Goal: Transaction & Acquisition: Purchase product/service

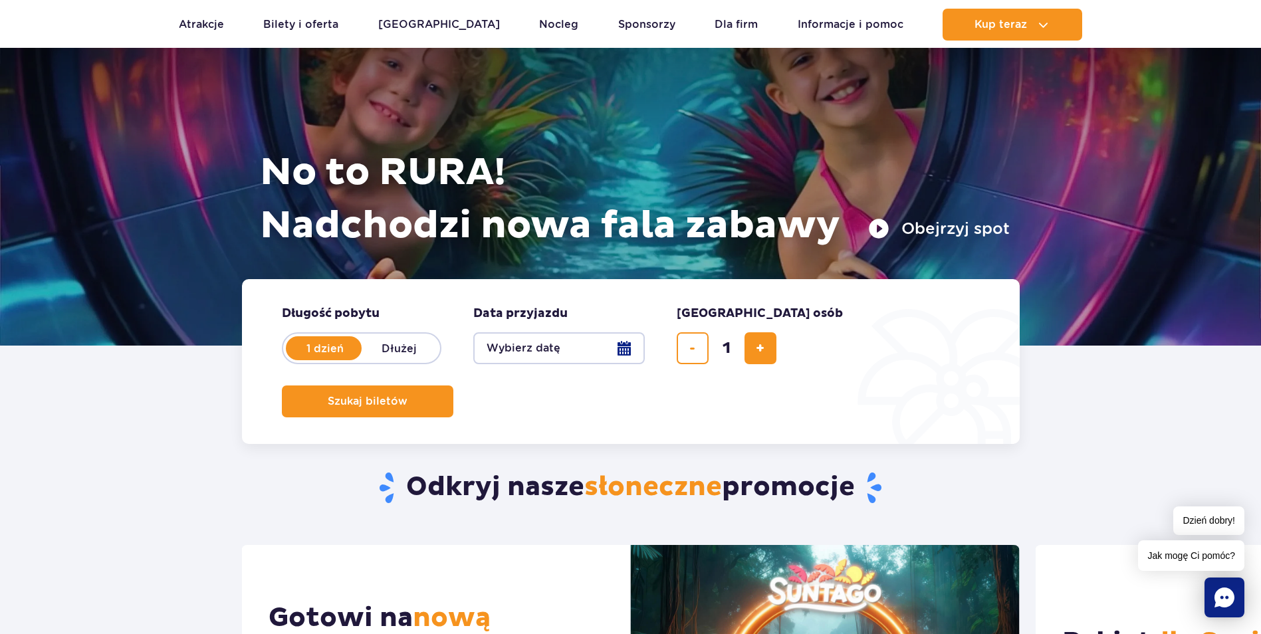
scroll to position [66, 0]
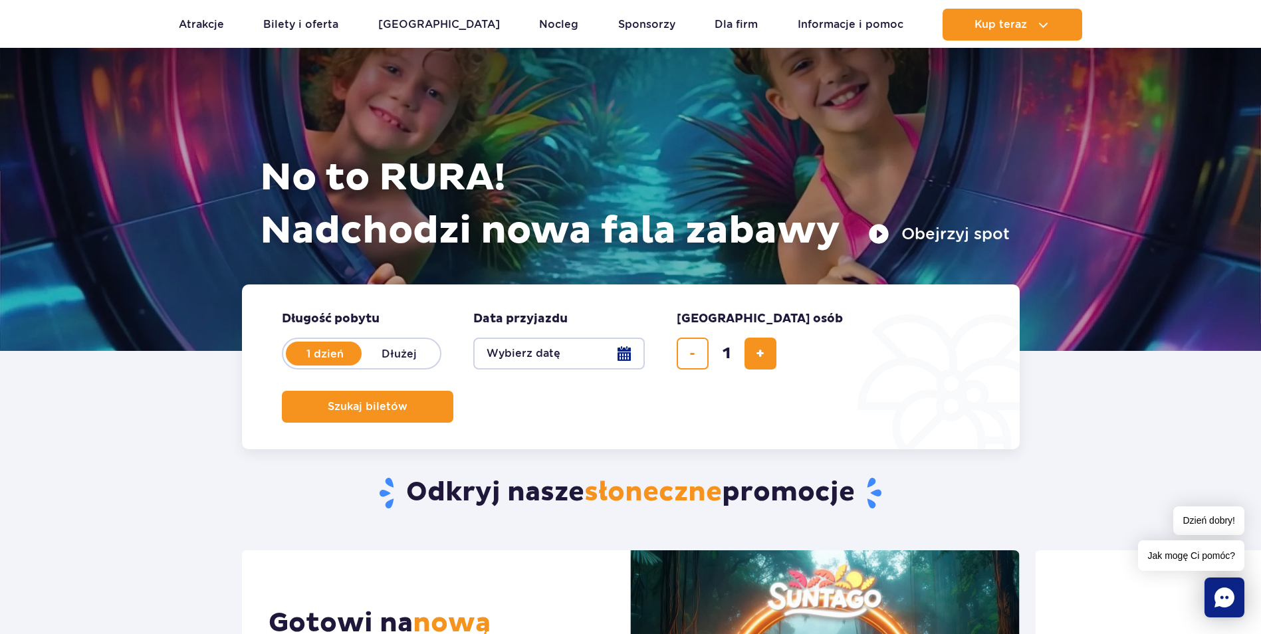
click at [637, 358] on button "Wybierz datę" at bounding box center [559, 354] width 172 height 32
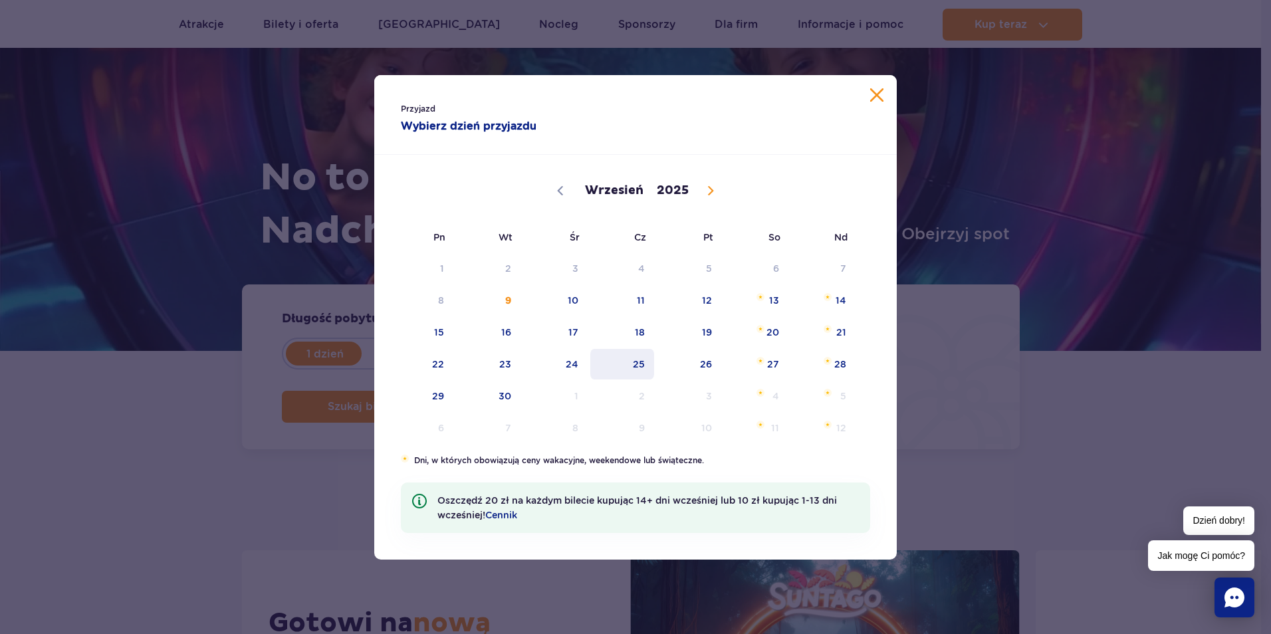
click at [635, 366] on span "25" at bounding box center [622, 364] width 67 height 31
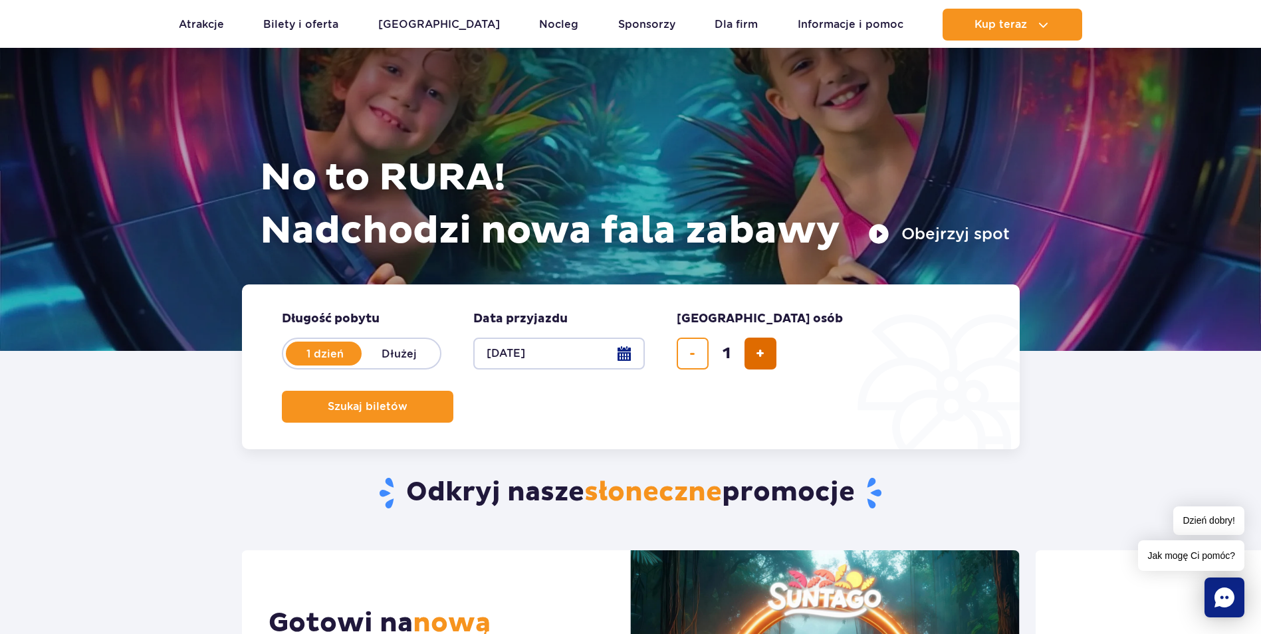
click at [768, 360] on button "dodaj bilet" at bounding box center [760, 354] width 32 height 32
click at [701, 353] on button "usuń bilet" at bounding box center [693, 354] width 32 height 32
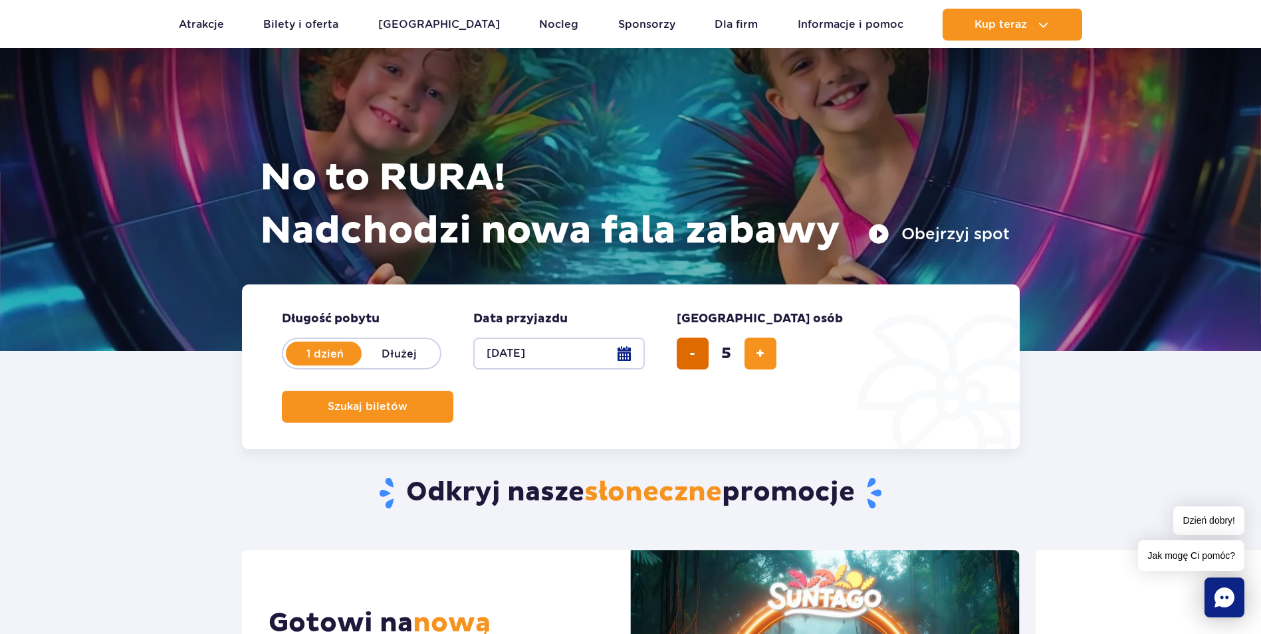
type input "4"
click at [402, 401] on span "Szukaj biletów" at bounding box center [362, 407] width 80 height 12
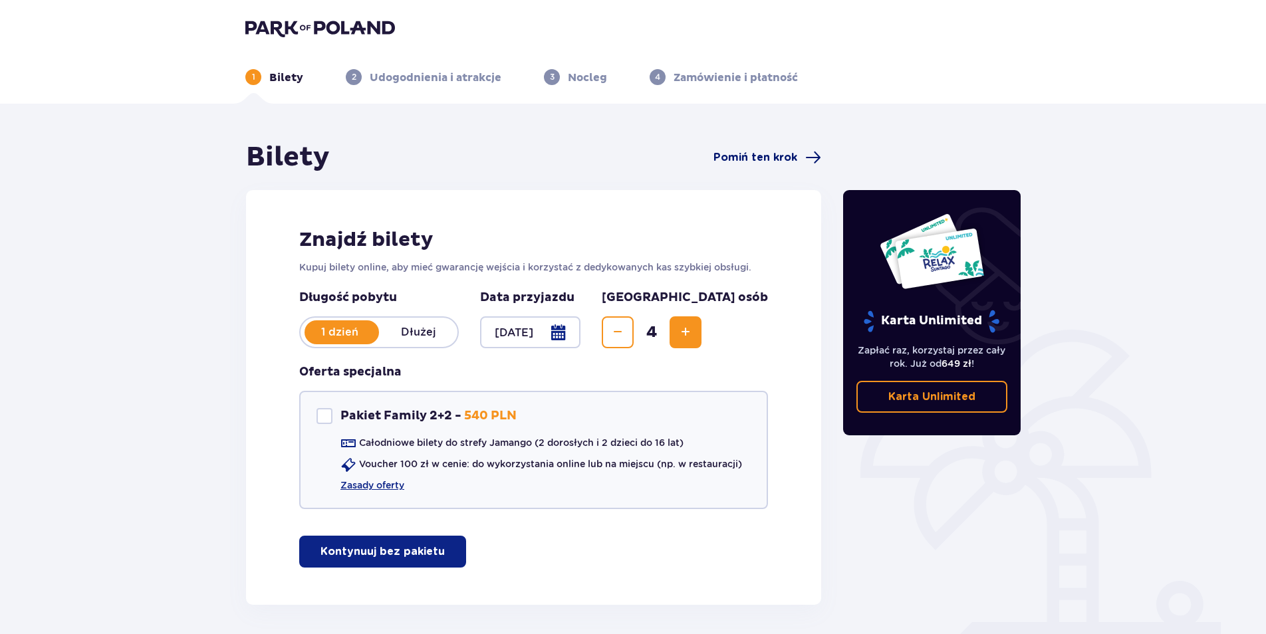
click at [784, 162] on span "Pomiń ten krok" at bounding box center [755, 157] width 84 height 15
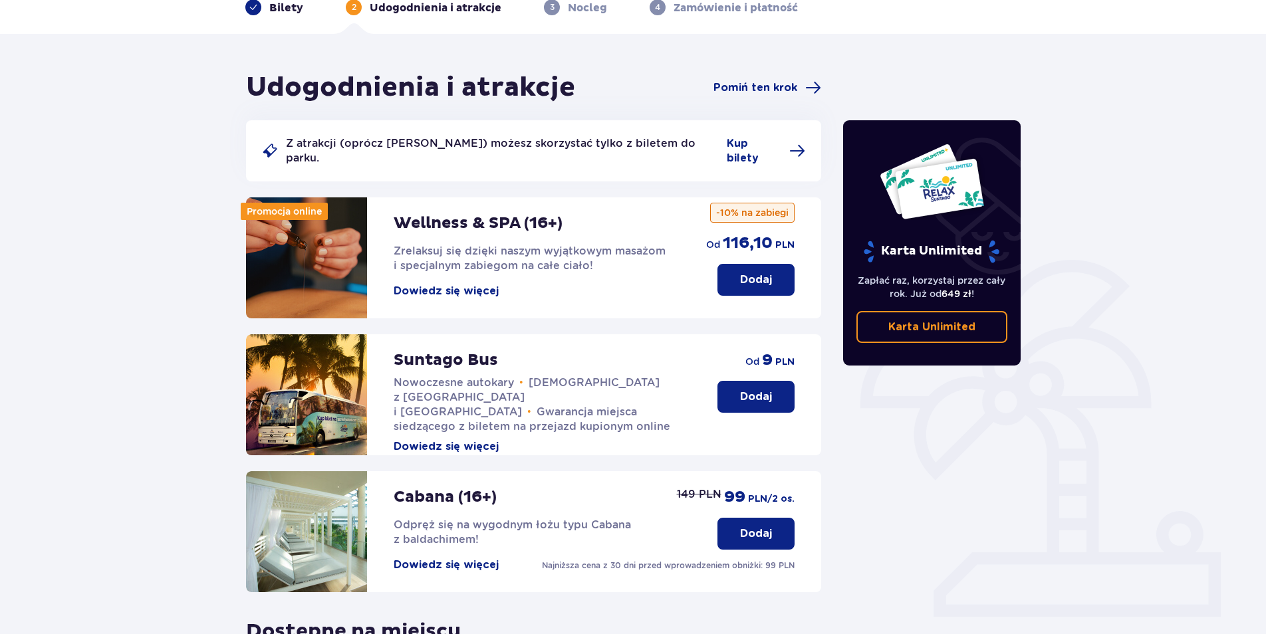
scroll to position [65, 0]
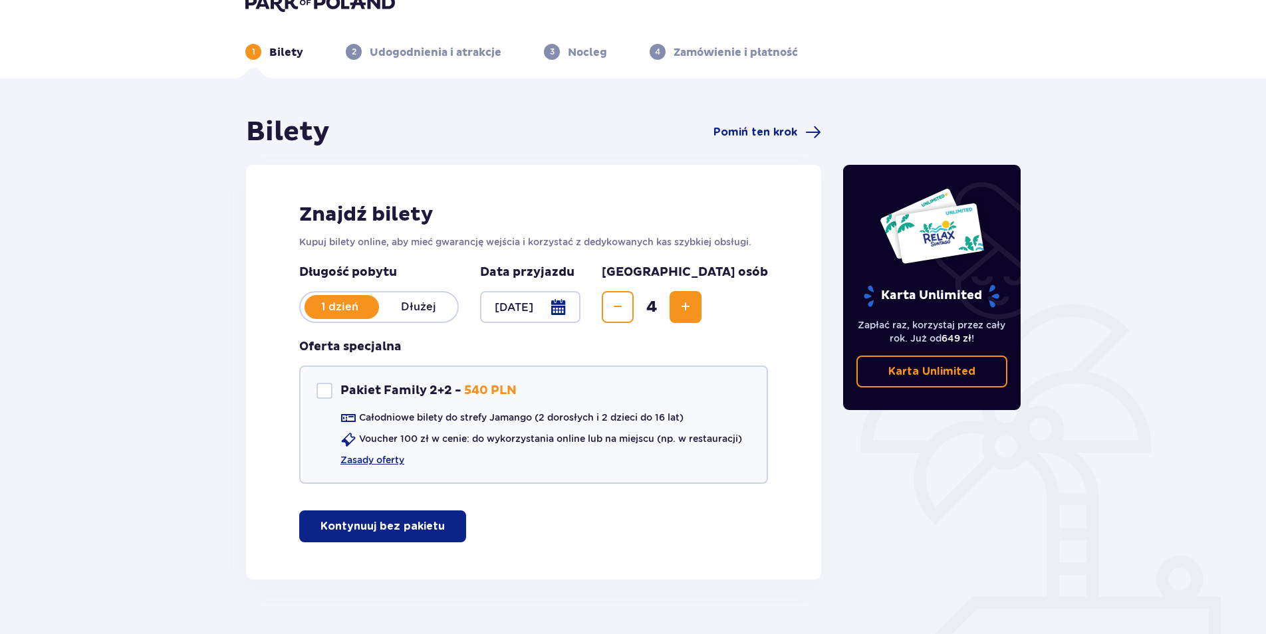
scroll to position [51, 0]
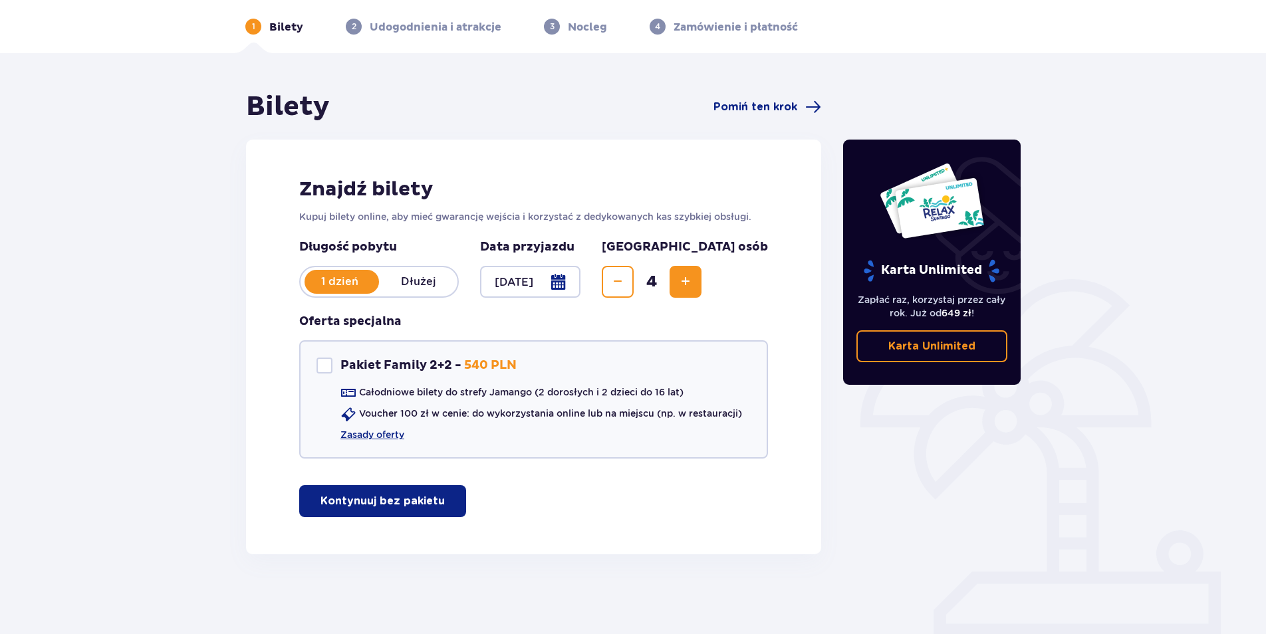
click at [388, 504] on p "Kontynuuj bez pakietu" at bounding box center [382, 501] width 124 height 15
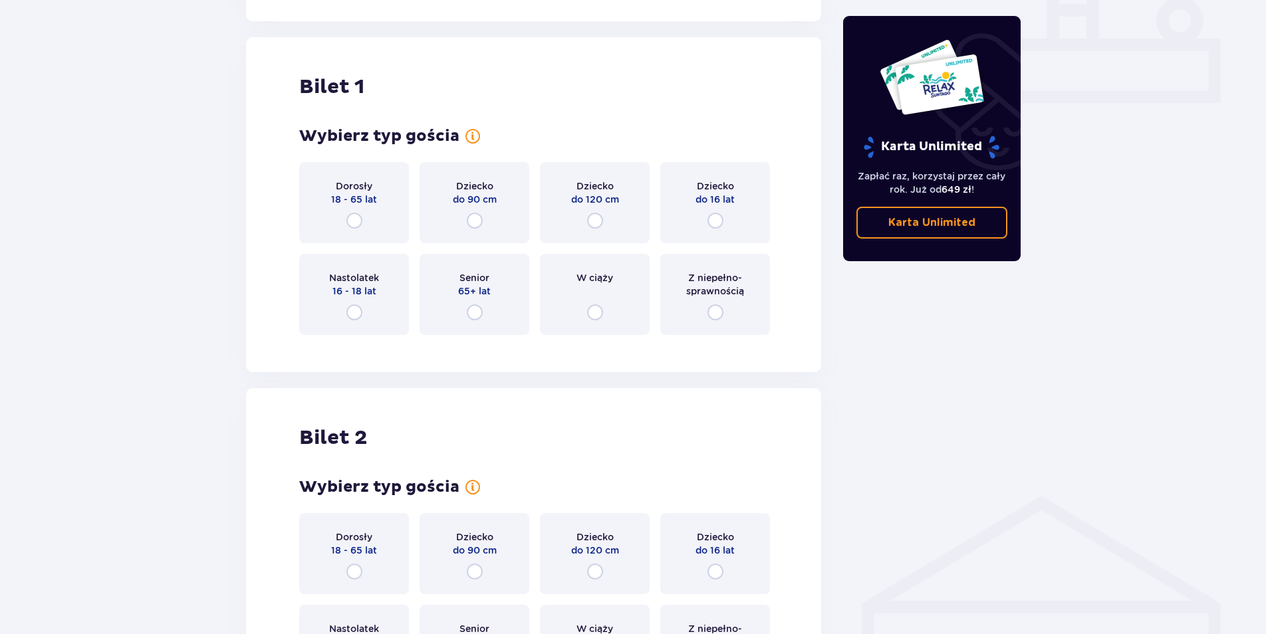
scroll to position [605, 0]
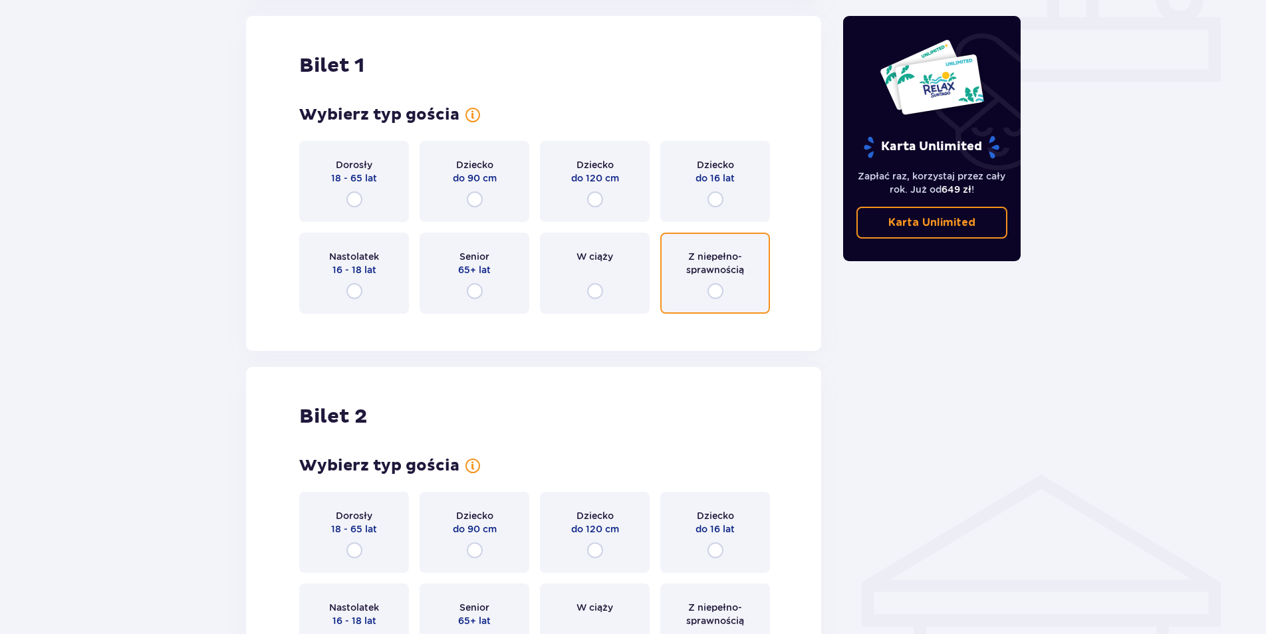
click at [714, 294] on input "radio" at bounding box center [715, 291] width 16 height 16
radio input "true"
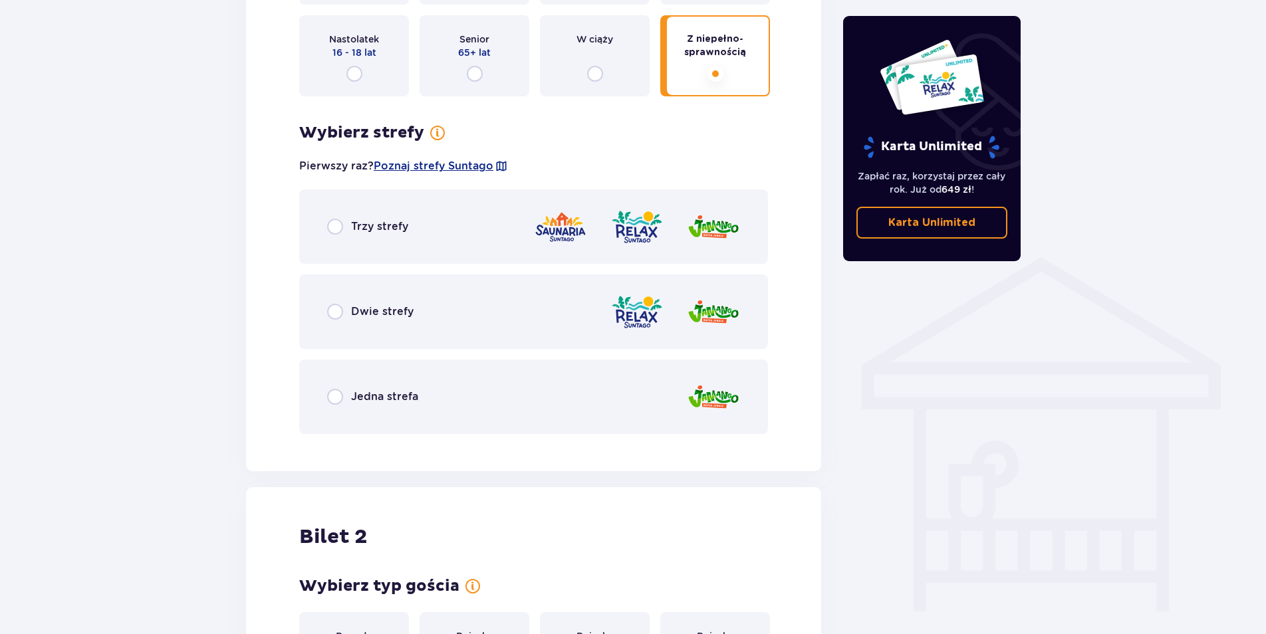
scroll to position [796, 0]
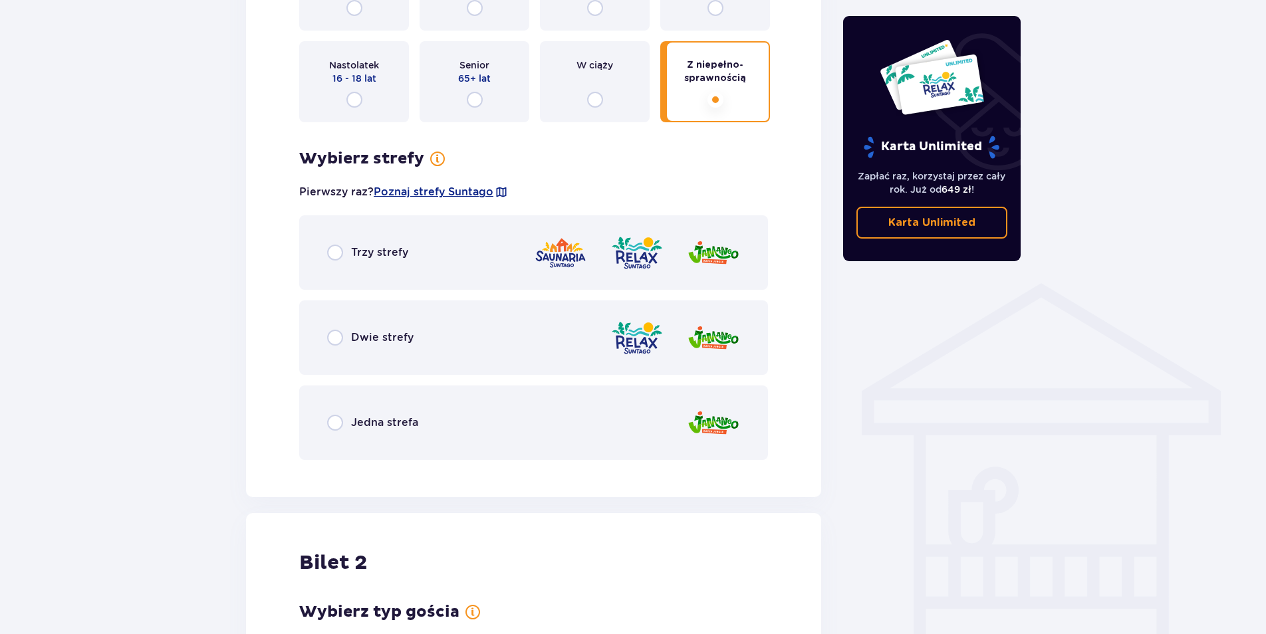
click at [359, 426] on p "Jedna strefa" at bounding box center [384, 422] width 67 height 15
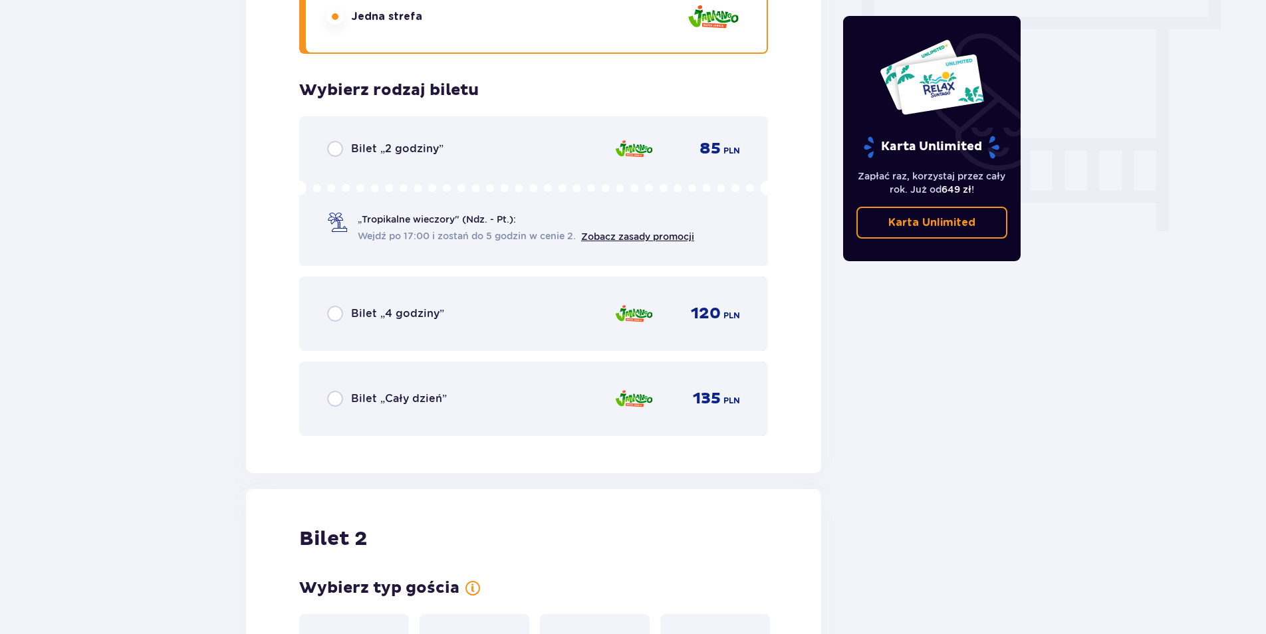
scroll to position [1201, 0]
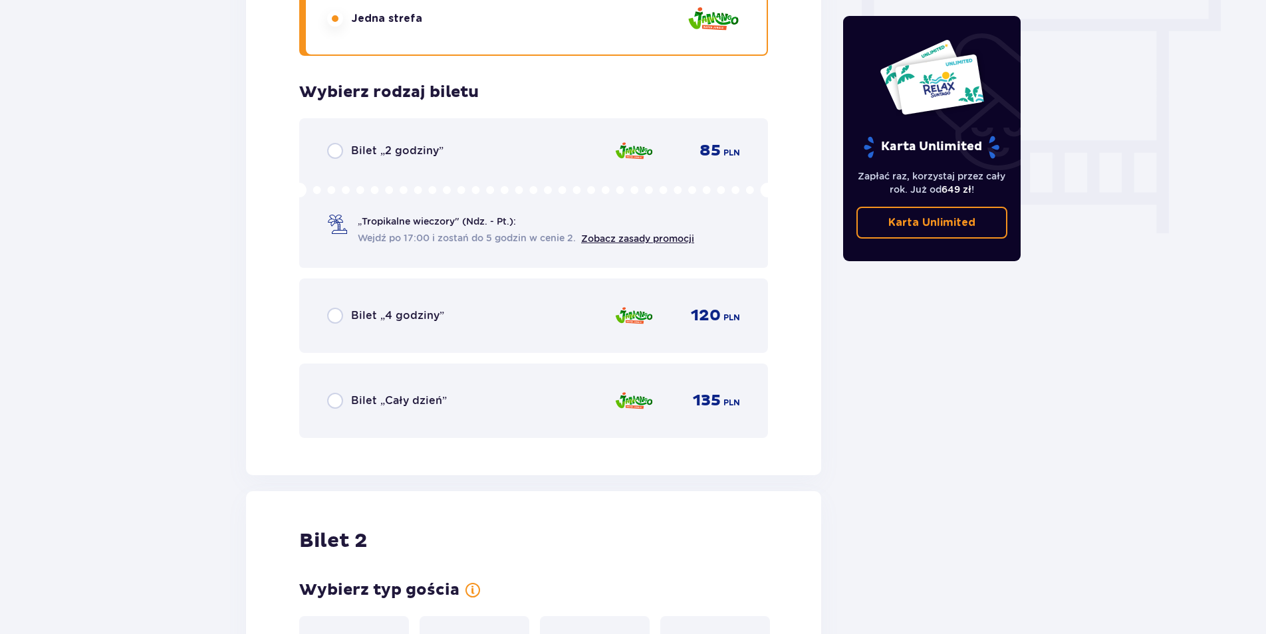
click at [345, 402] on div "Bilet „Cały dzień”" at bounding box center [387, 401] width 120 height 16
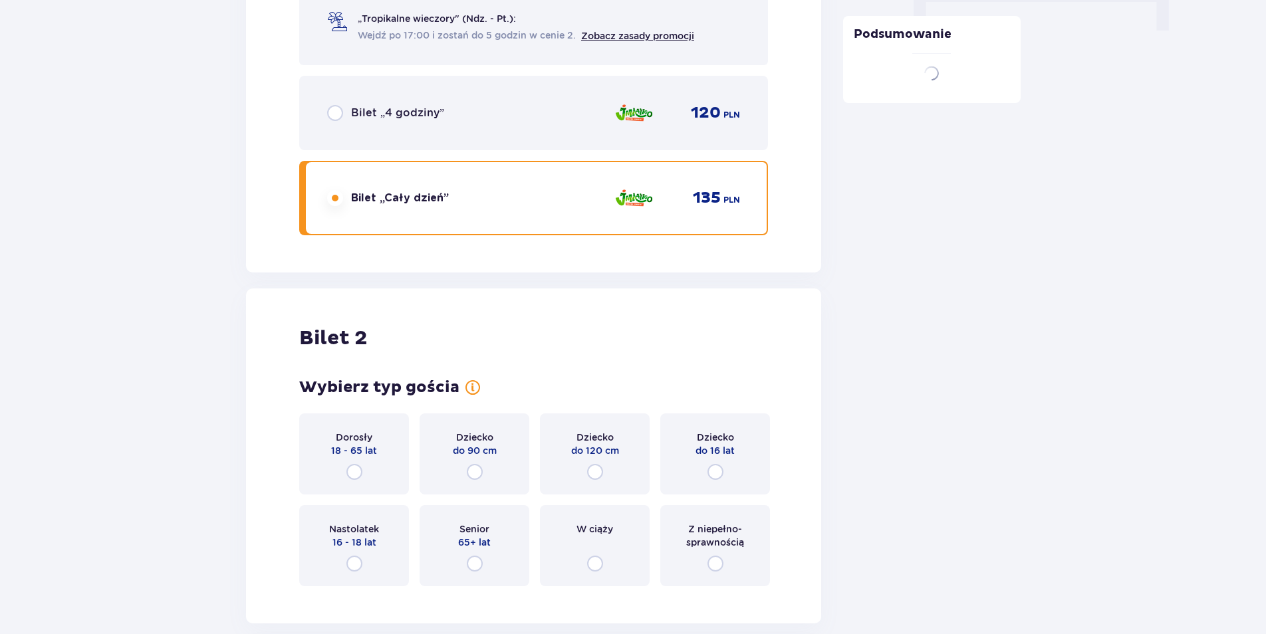
scroll to position [1676, 0]
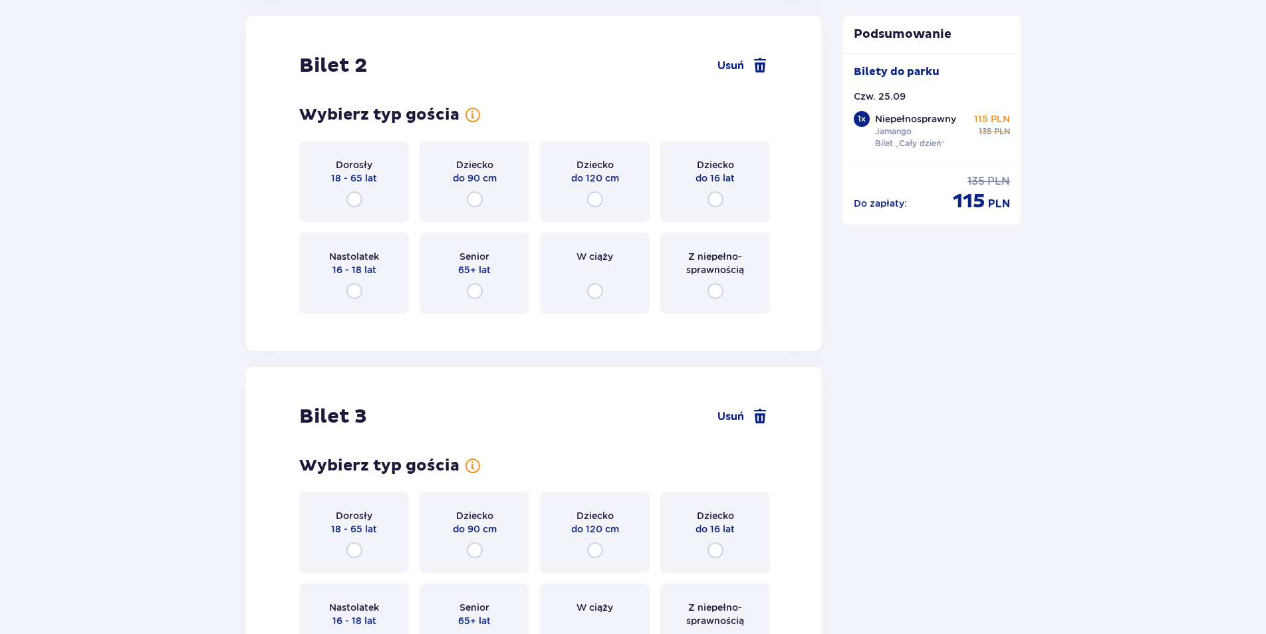
click at [372, 189] on div "Dorosły 18 - 65 lat" at bounding box center [354, 181] width 110 height 81
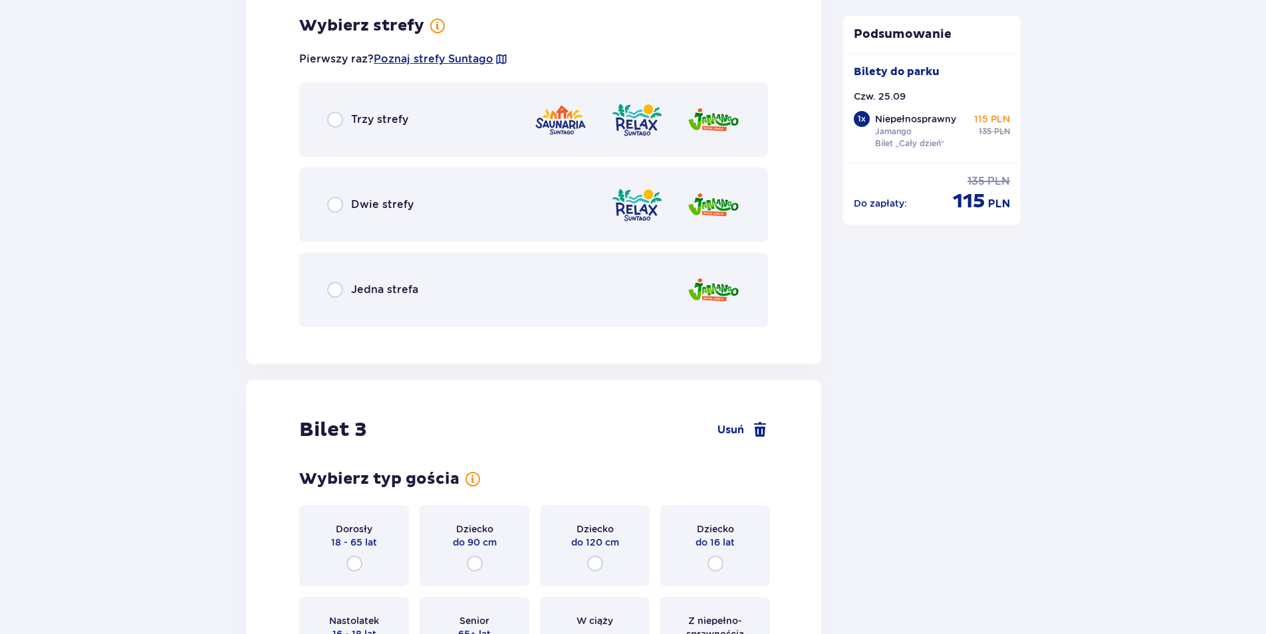
click at [439, 286] on div "Jedna strefa" at bounding box center [533, 290] width 469 height 74
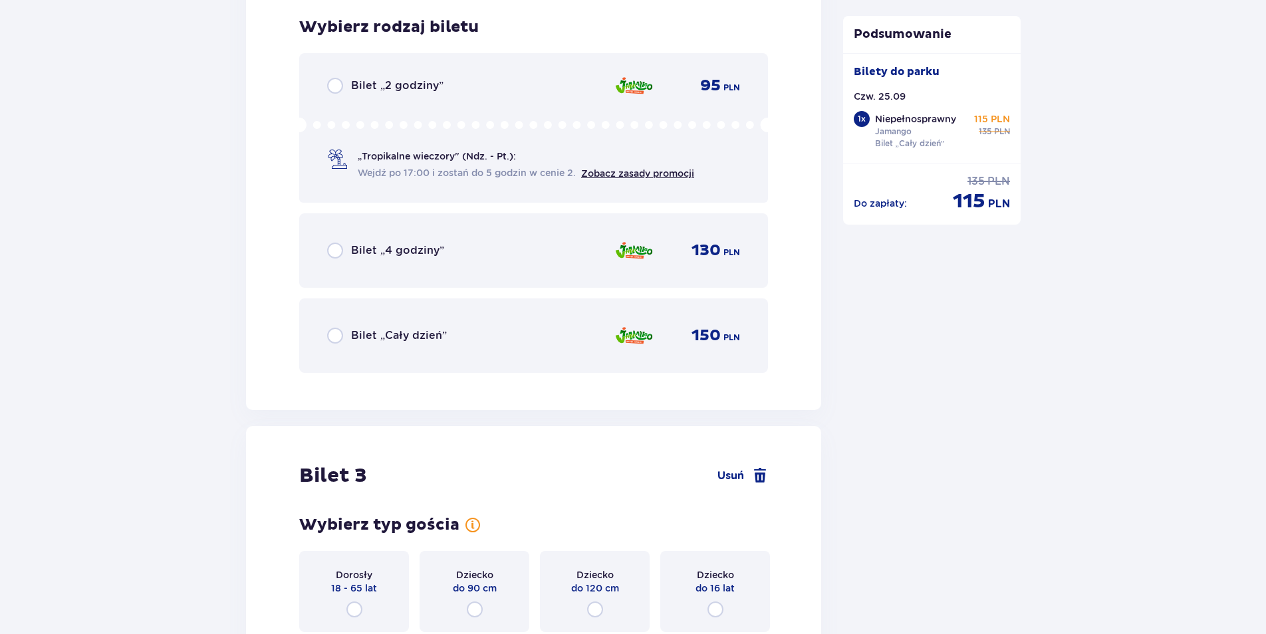
scroll to position [2338, 0]
click at [398, 346] on div "Bilet „Cały dzień” 150 PLN" at bounding box center [533, 334] width 413 height 28
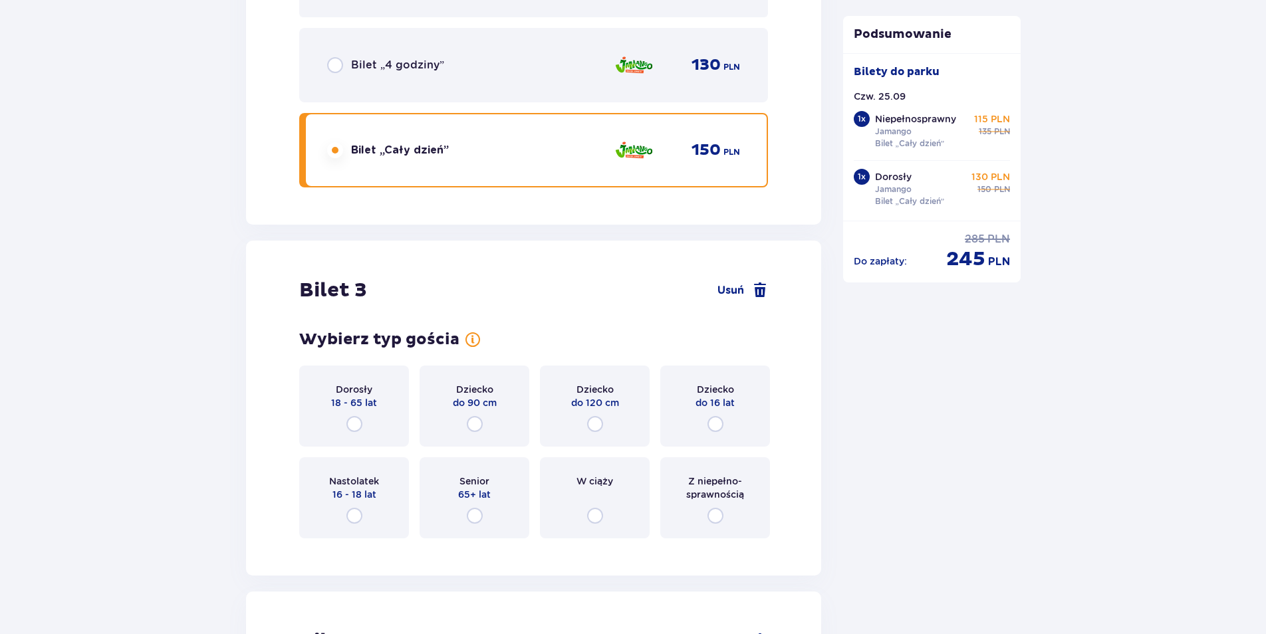
scroll to position [2747, 0]
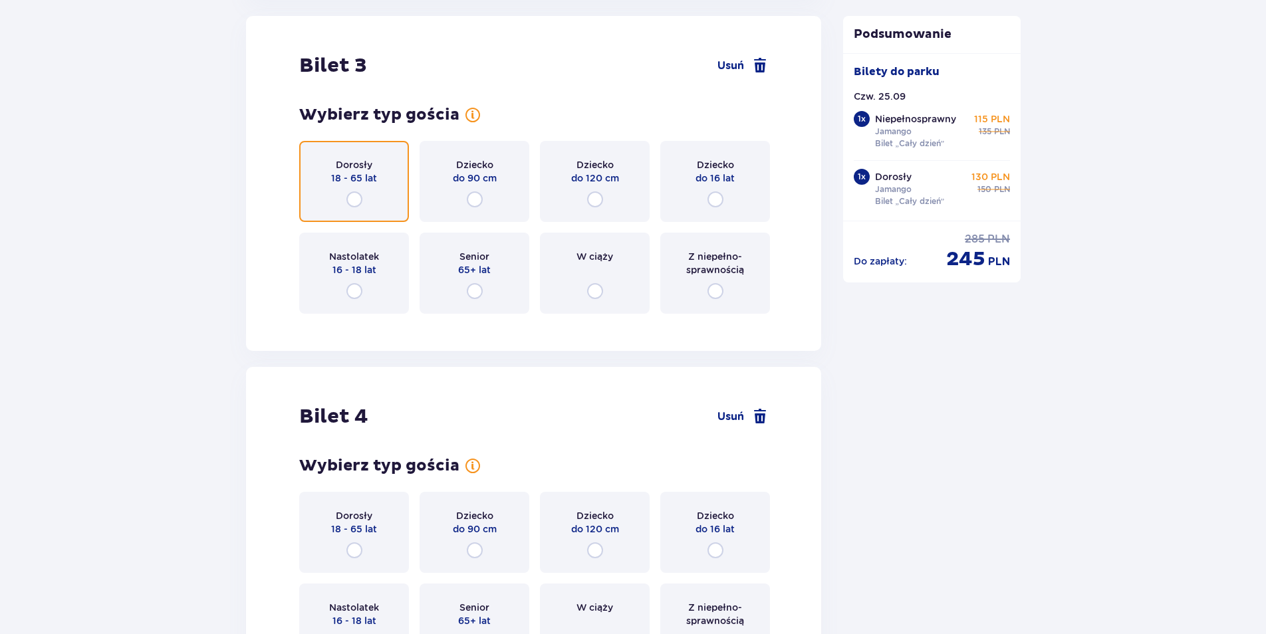
click at [356, 199] on input "radio" at bounding box center [354, 199] width 16 height 16
radio input "true"
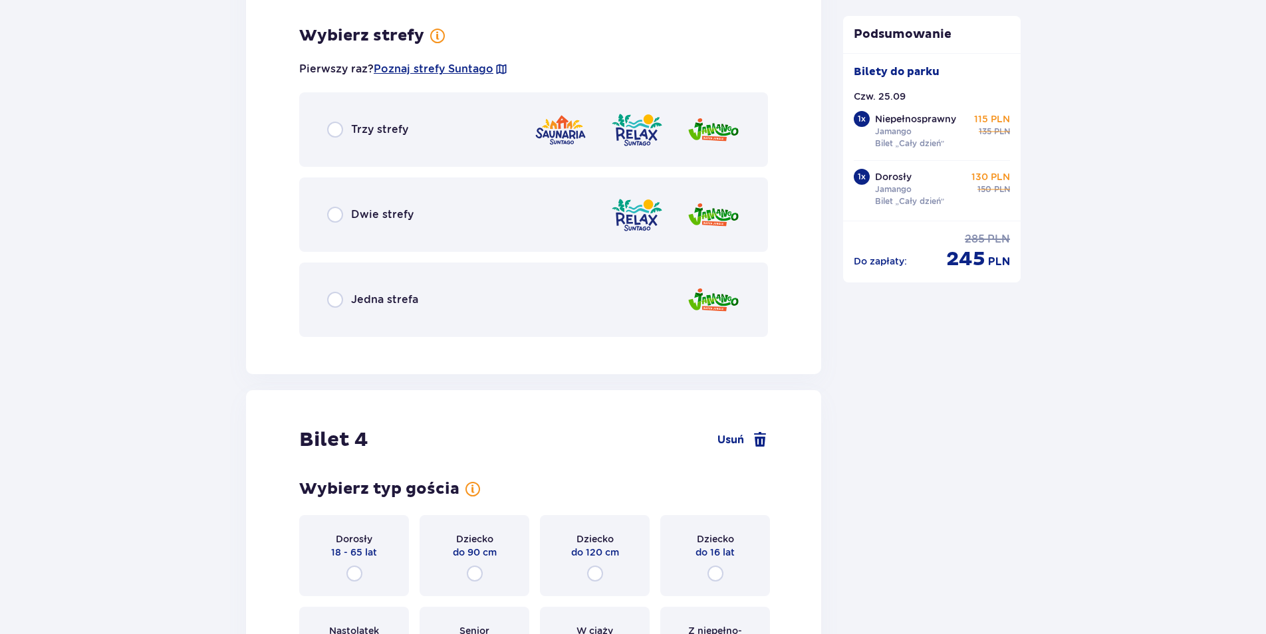
scroll to position [3071, 0]
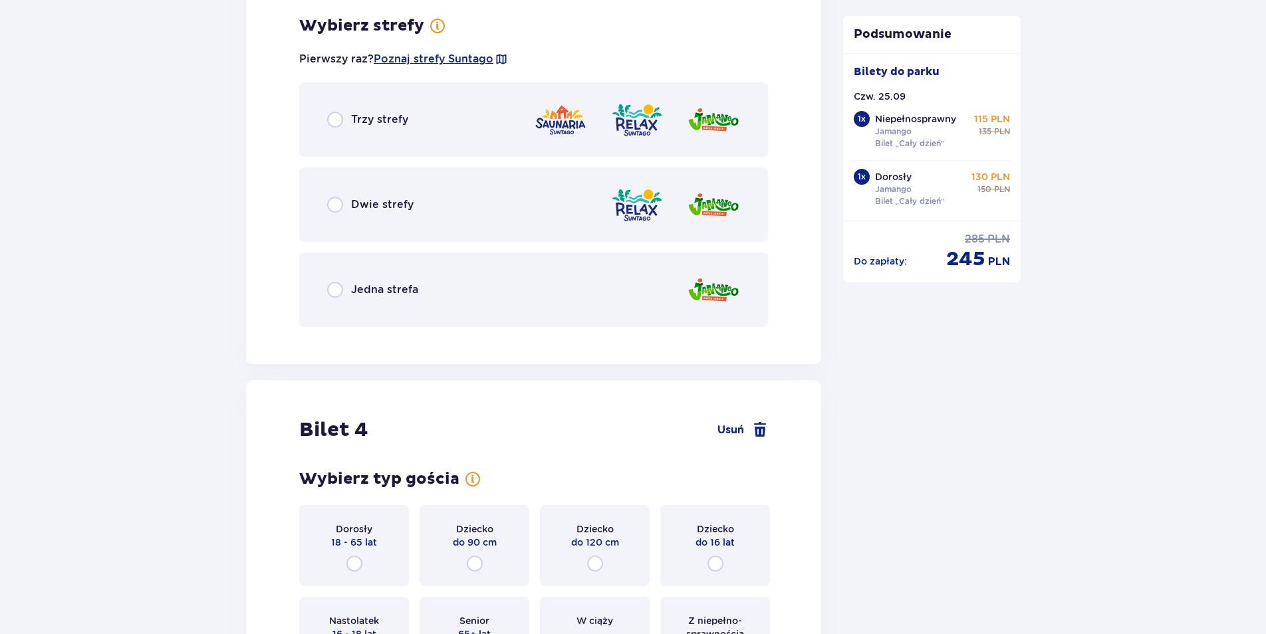
click at [380, 295] on p "Jedna strefa" at bounding box center [384, 290] width 67 height 15
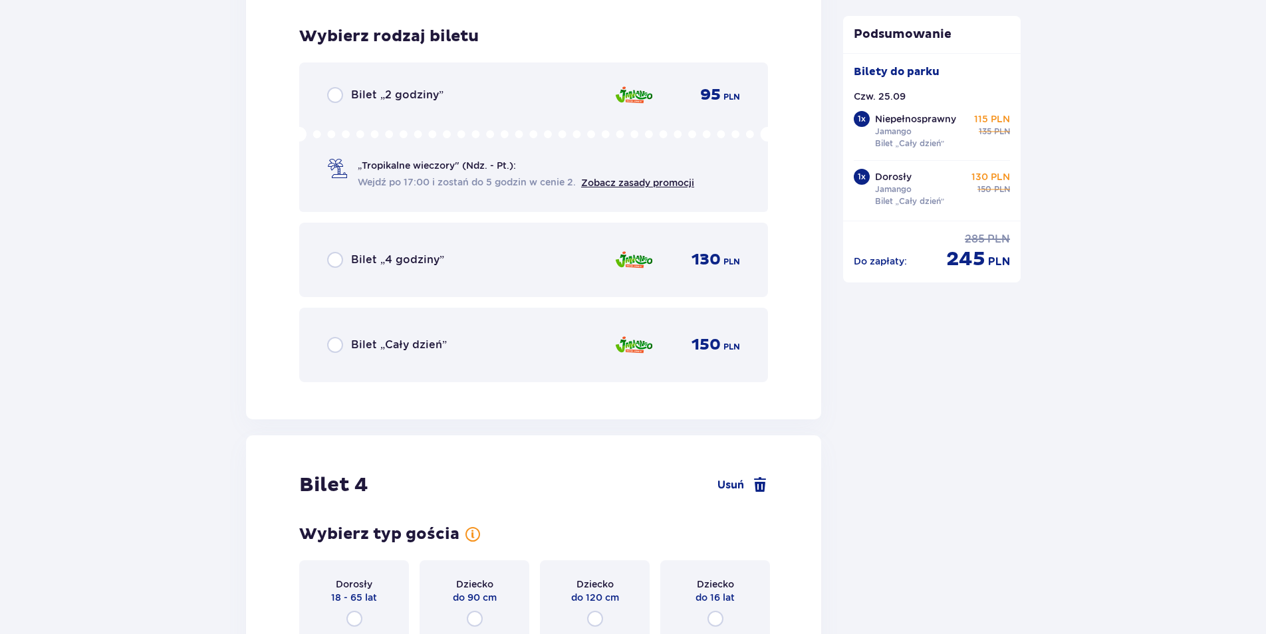
scroll to position [3409, 0]
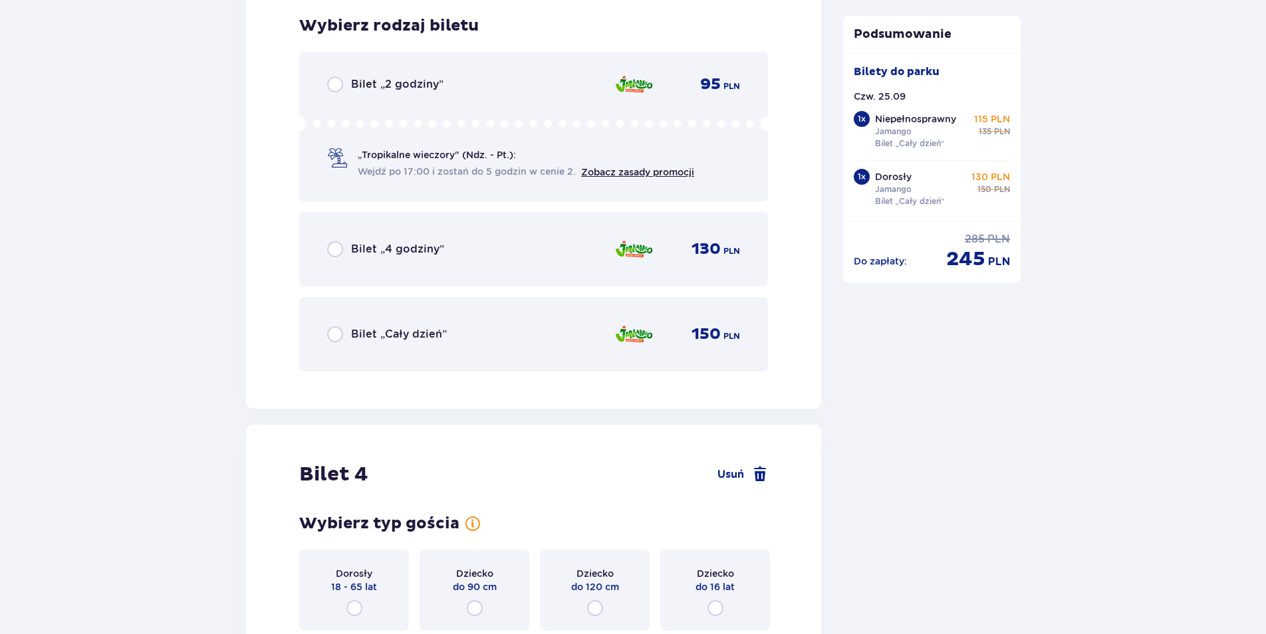
click at [356, 339] on p "Bilet „Cały dzień”" at bounding box center [399, 334] width 96 height 15
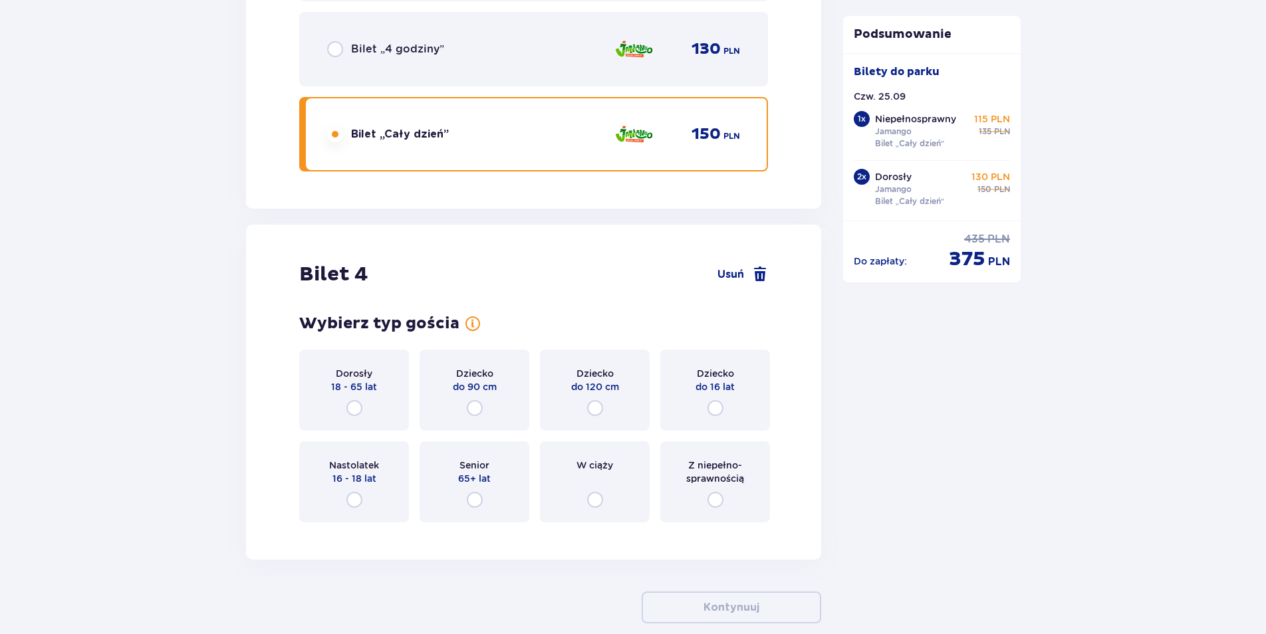
scroll to position [3678, 0]
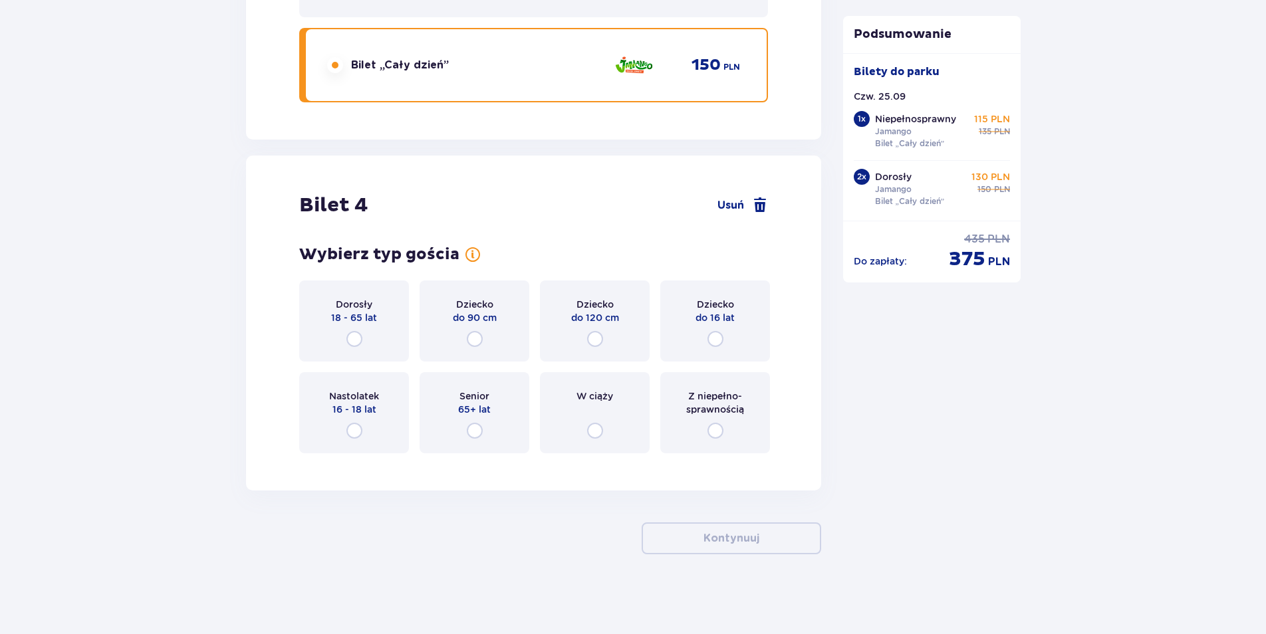
click at [366, 332] on div "Dorosły 18 - 65 lat" at bounding box center [354, 321] width 110 height 81
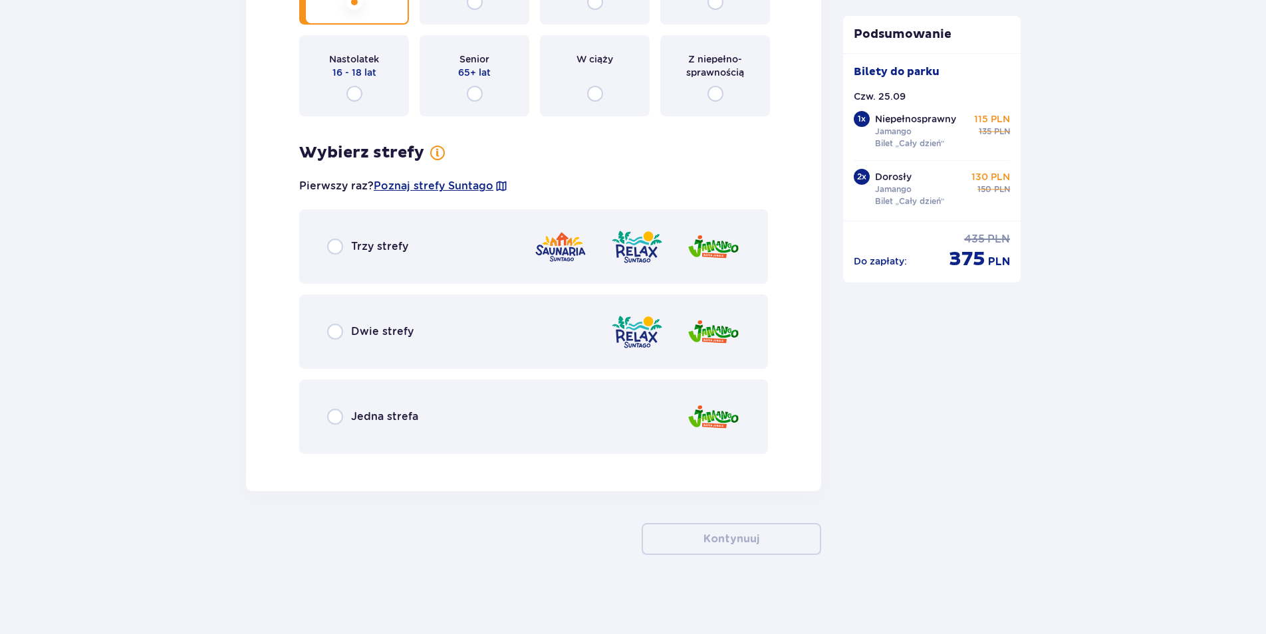
scroll to position [4016, 0]
click at [388, 429] on div "Jedna strefa" at bounding box center [533, 416] width 469 height 74
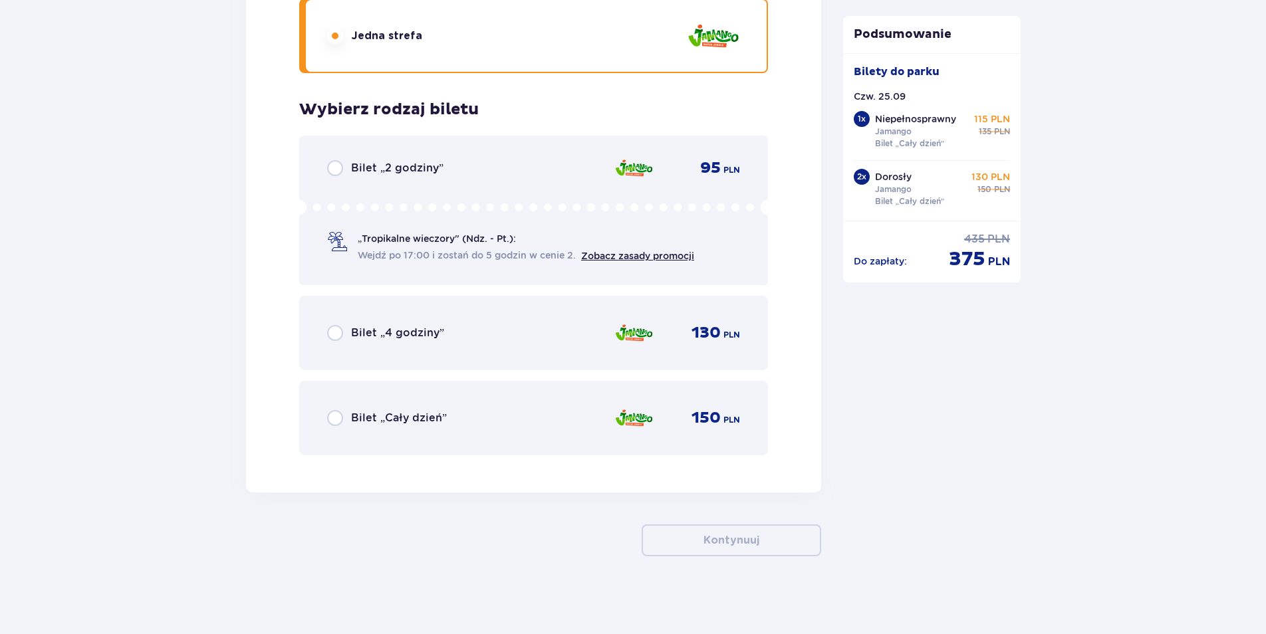
scroll to position [4398, 0]
click at [418, 417] on p "Bilet „Cały dzień”" at bounding box center [399, 416] width 96 height 15
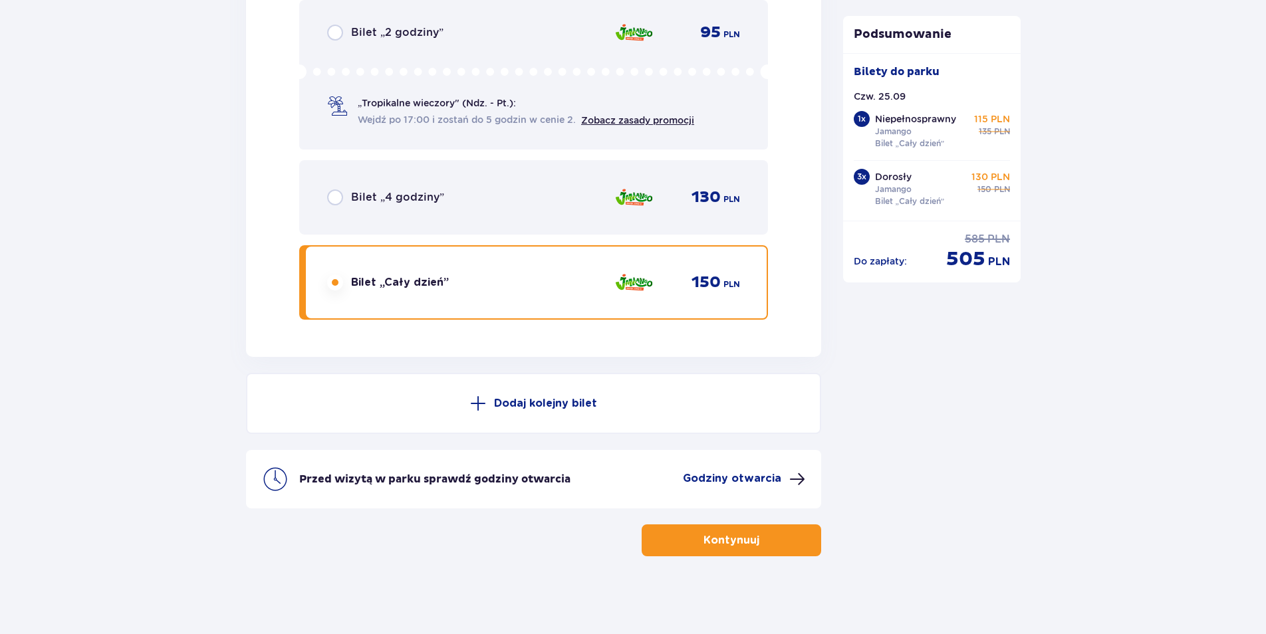
scroll to position [4533, 0]
click at [737, 545] on p "Kontynuuj" at bounding box center [731, 538] width 56 height 15
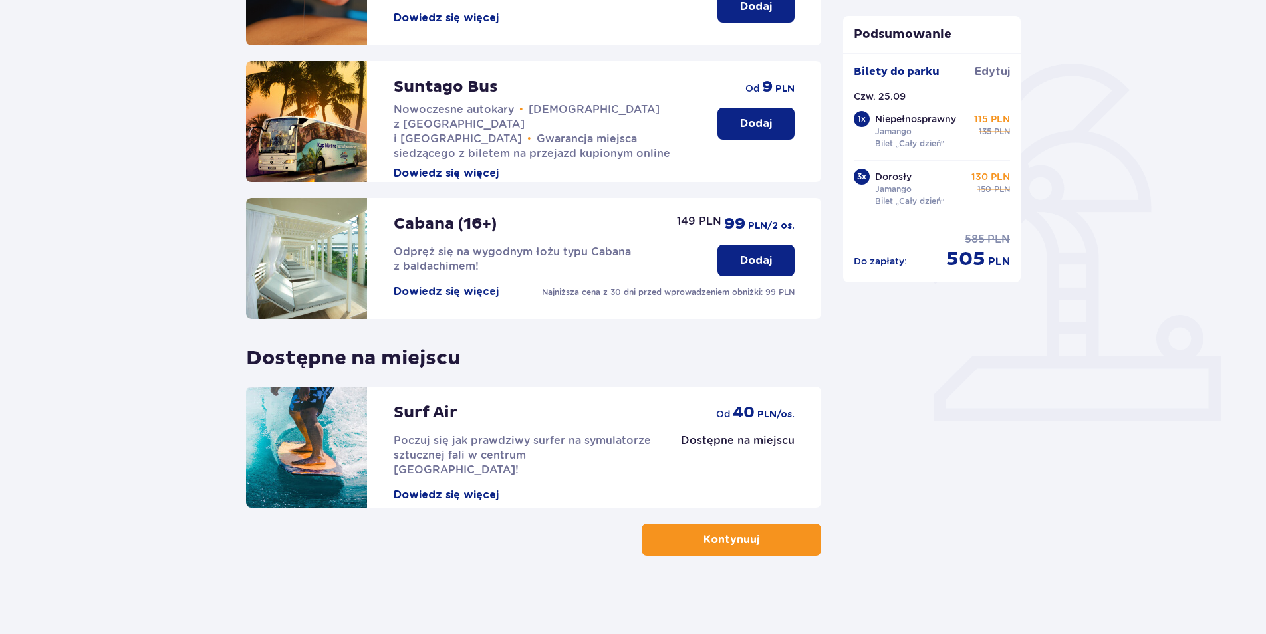
scroll to position [267, 0]
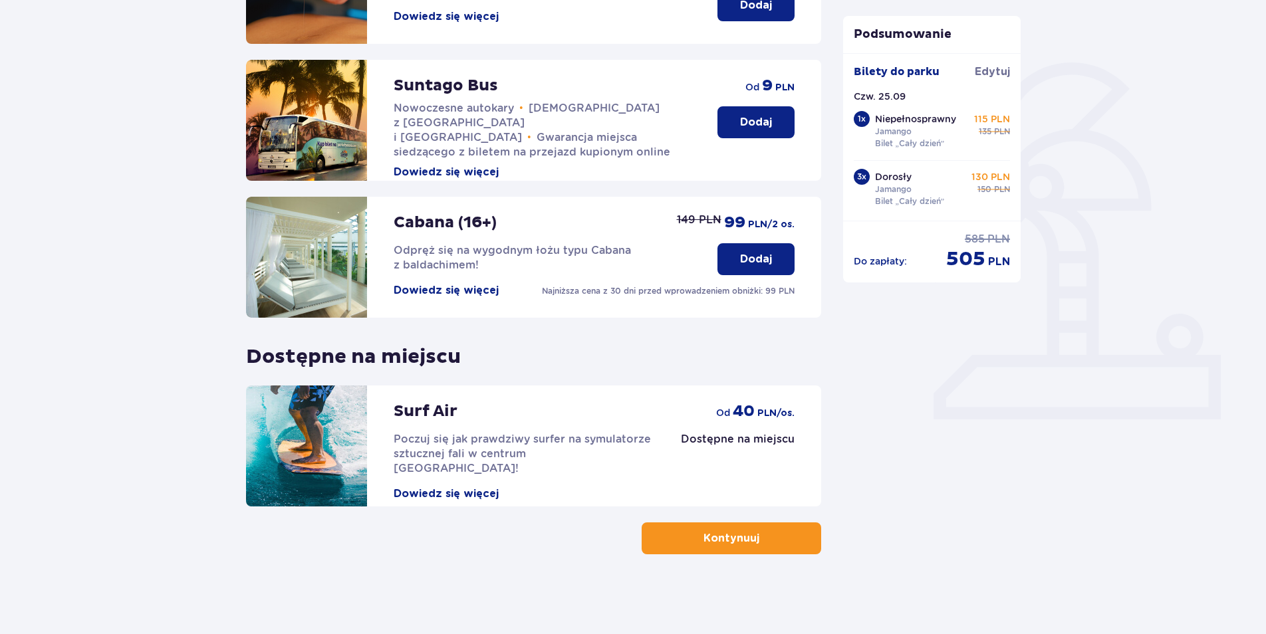
click at [687, 550] on button "Kontynuuj" at bounding box center [730, 538] width 179 height 32
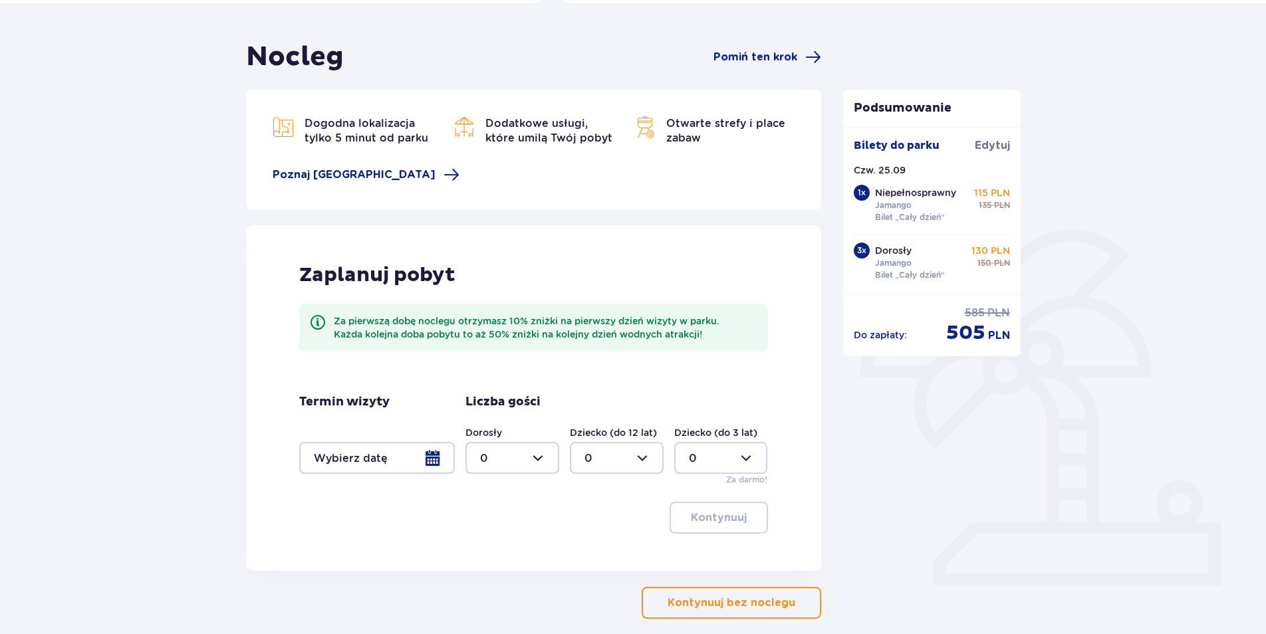
scroll to position [165, 0]
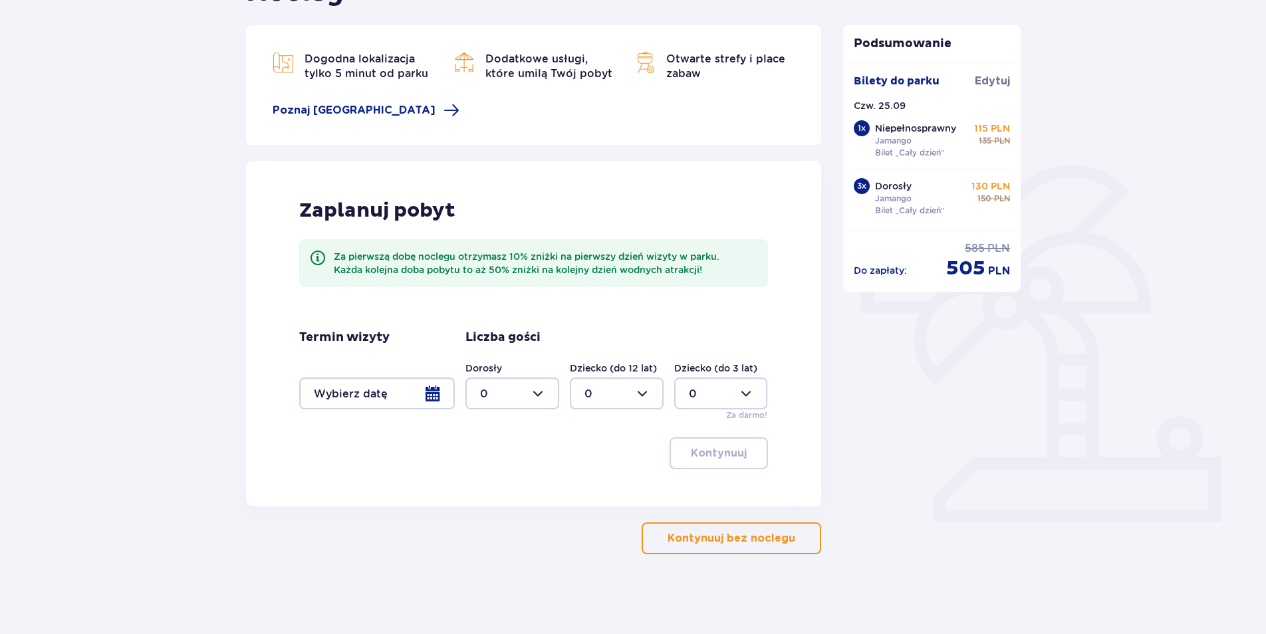
click at [772, 545] on p "Kontynuuj bez noclegu" at bounding box center [731, 538] width 128 height 15
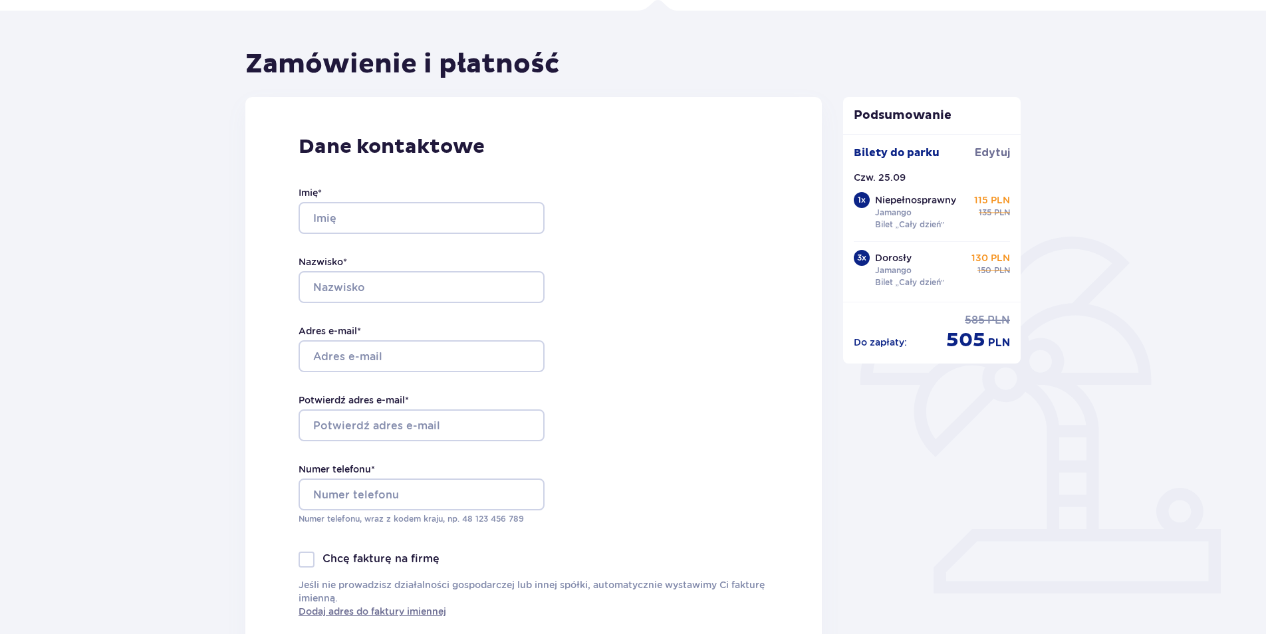
scroll to position [104, 0]
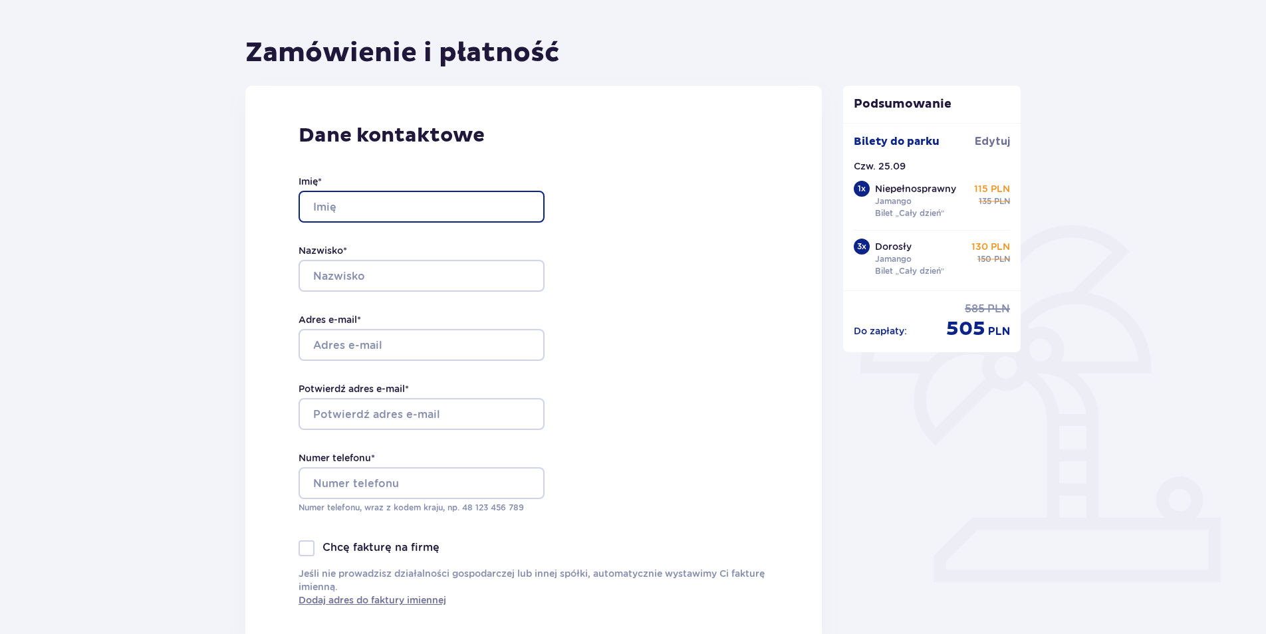
drag, startPoint x: 397, startPoint y: 199, endPoint x: 407, endPoint y: 186, distance: 16.1
click at [397, 199] on input "Imię *" at bounding box center [421, 207] width 246 height 32
type input "Dominika"
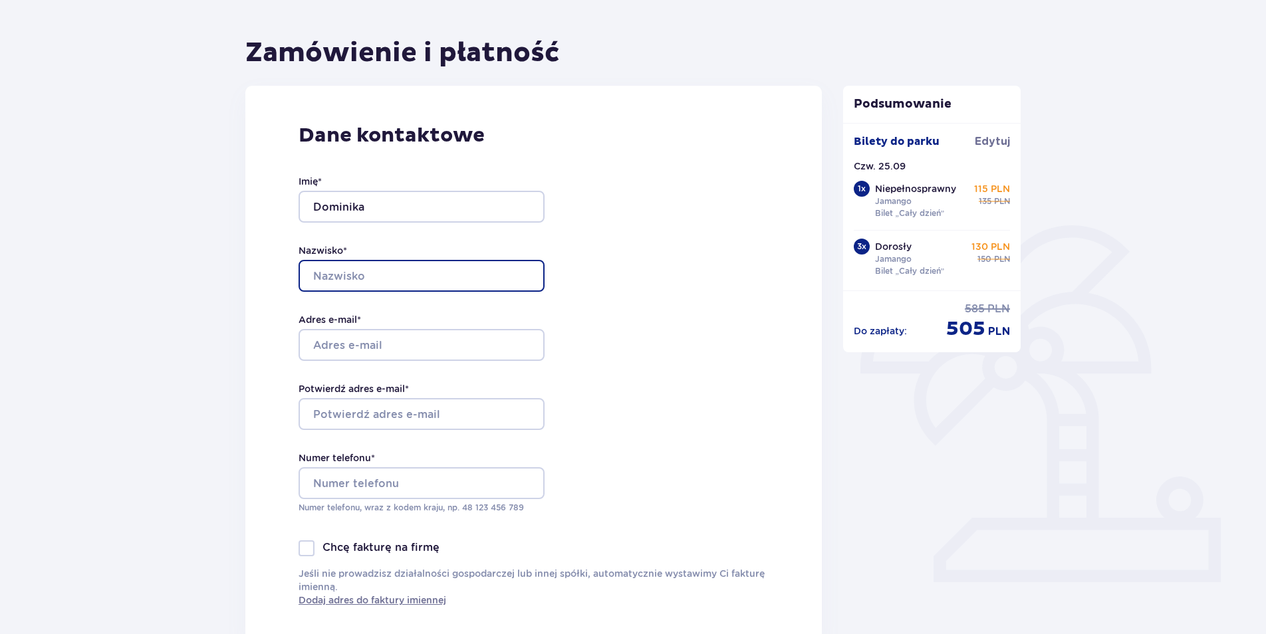
type input "Gala"
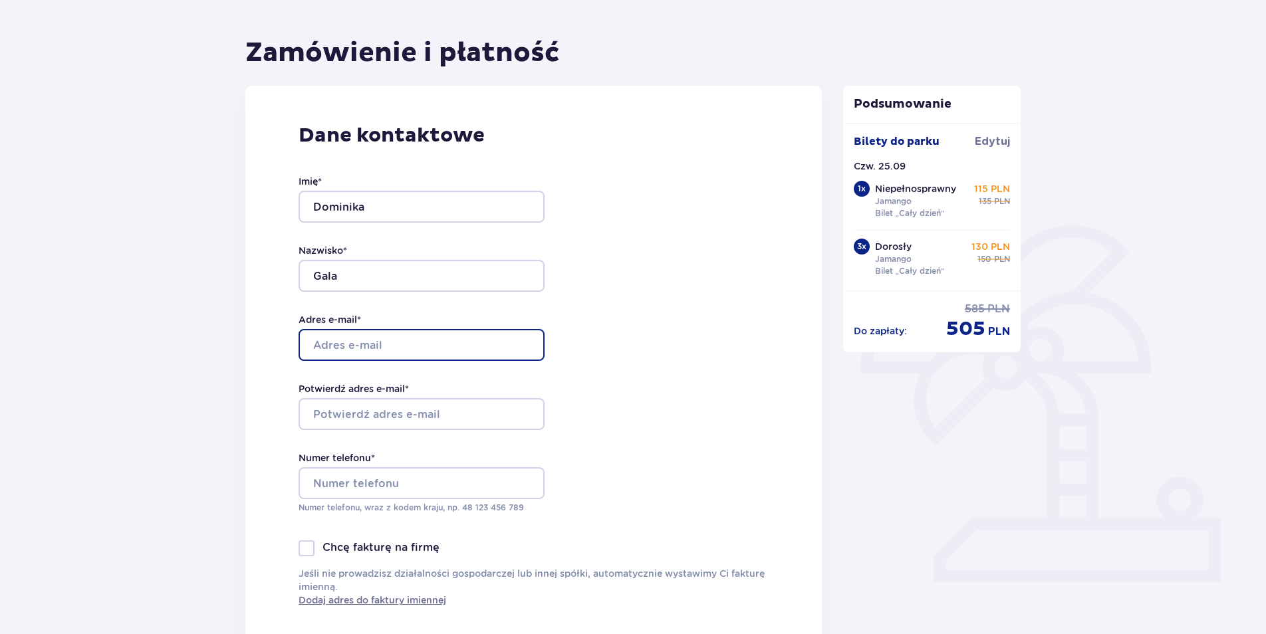
type input "dominikagala90@gmail.com"
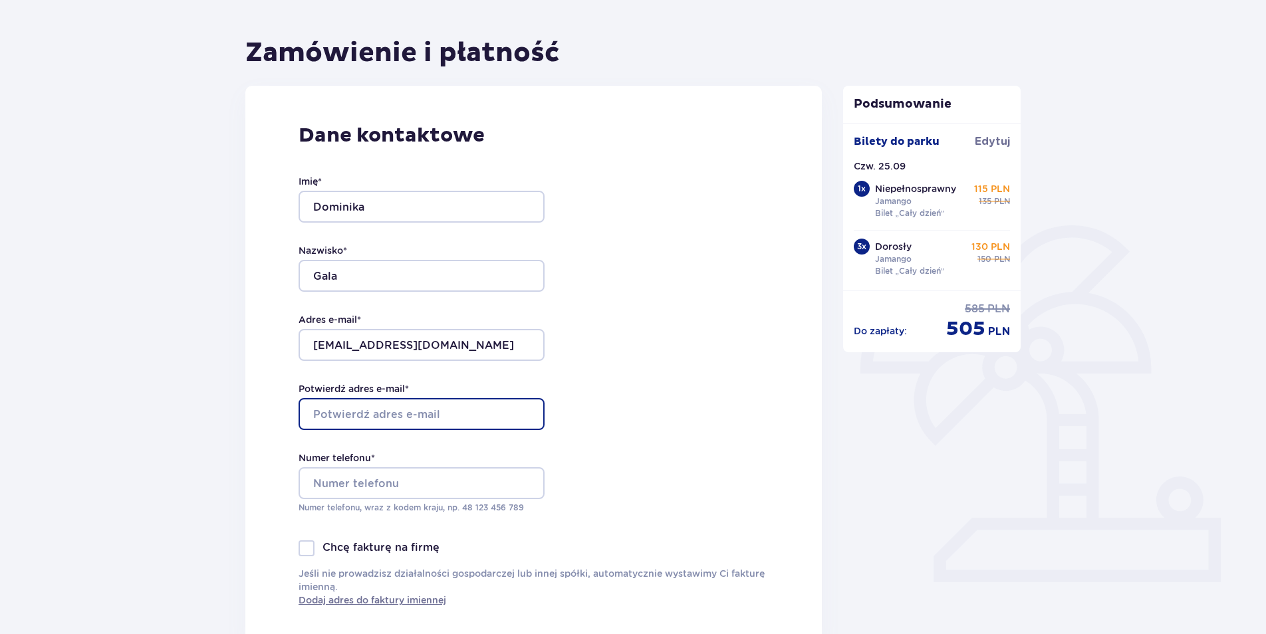
type input "dominikagala90@gmail.com"
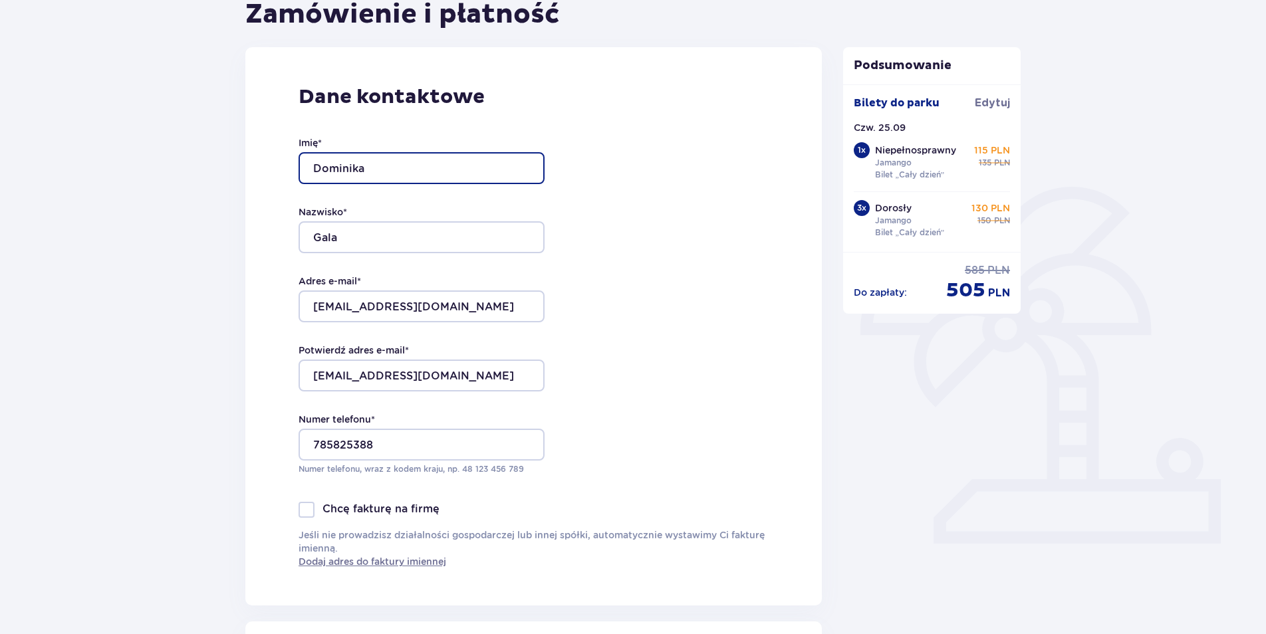
scroll to position [237, 0]
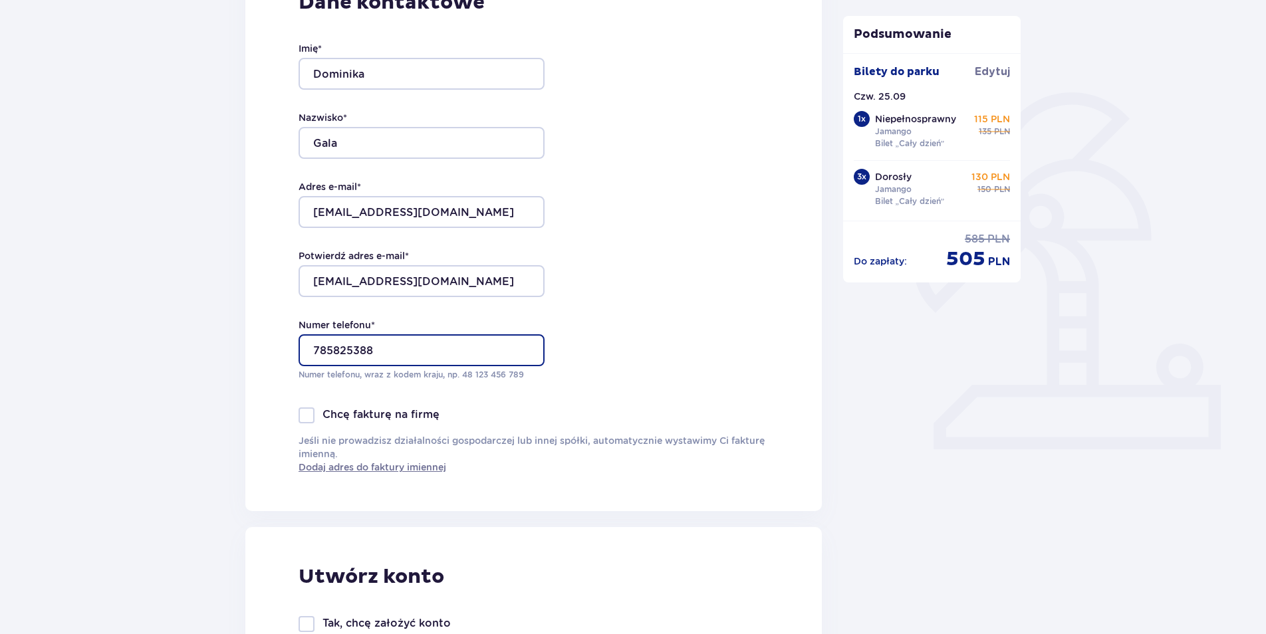
click at [319, 346] on input "785825388" at bounding box center [421, 350] width 246 height 32
click at [317, 349] on input "785825388" at bounding box center [421, 350] width 246 height 32
click at [314, 349] on input "785825388" at bounding box center [421, 350] width 246 height 32
click at [620, 282] on div "Dane kontaktowe Imię * Dominika Nazwisko * Gala Adres e-mail * dominikagala90@g…" at bounding box center [533, 232] width 576 height 558
click at [314, 350] on input "785825388" at bounding box center [421, 350] width 246 height 32
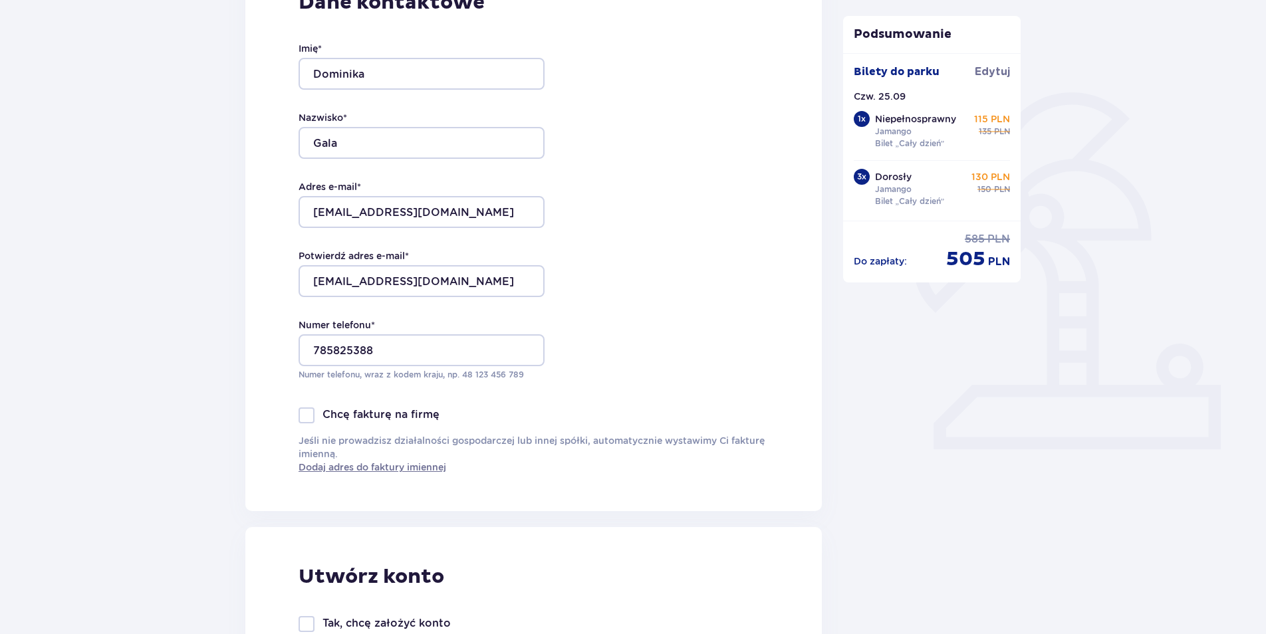
click at [602, 354] on div "Dane kontaktowe Imię * Dominika Nazwisko * Gala Adres e-mail * dominikagala90@g…" at bounding box center [533, 232] width 576 height 558
click at [319, 352] on input "785825388" at bounding box center [421, 350] width 246 height 32
click at [315, 352] on input "785825388" at bounding box center [421, 350] width 246 height 32
type input "785825388"
click at [632, 370] on div "Dane kontaktowe Imię * Dominika Nazwisko * Gala Adres e-mail * dominikagala90@g…" at bounding box center [533, 232] width 576 height 558
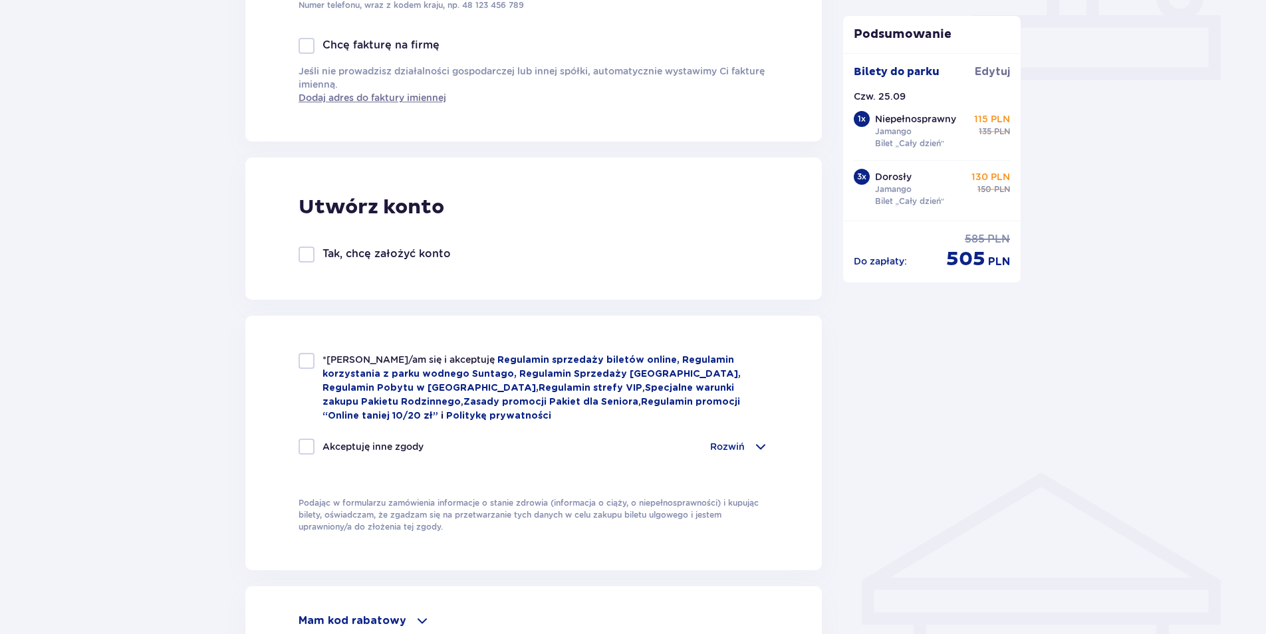
scroll to position [636, 0]
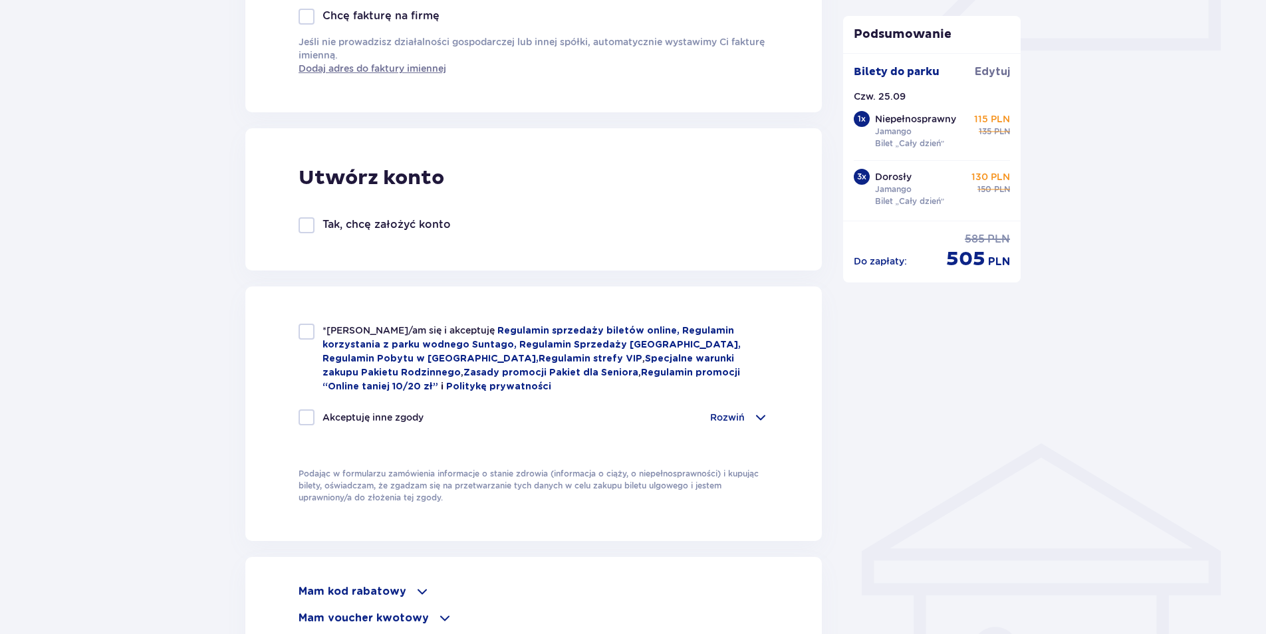
click at [306, 325] on div at bounding box center [306, 332] width 16 height 16
checkbox input "true"
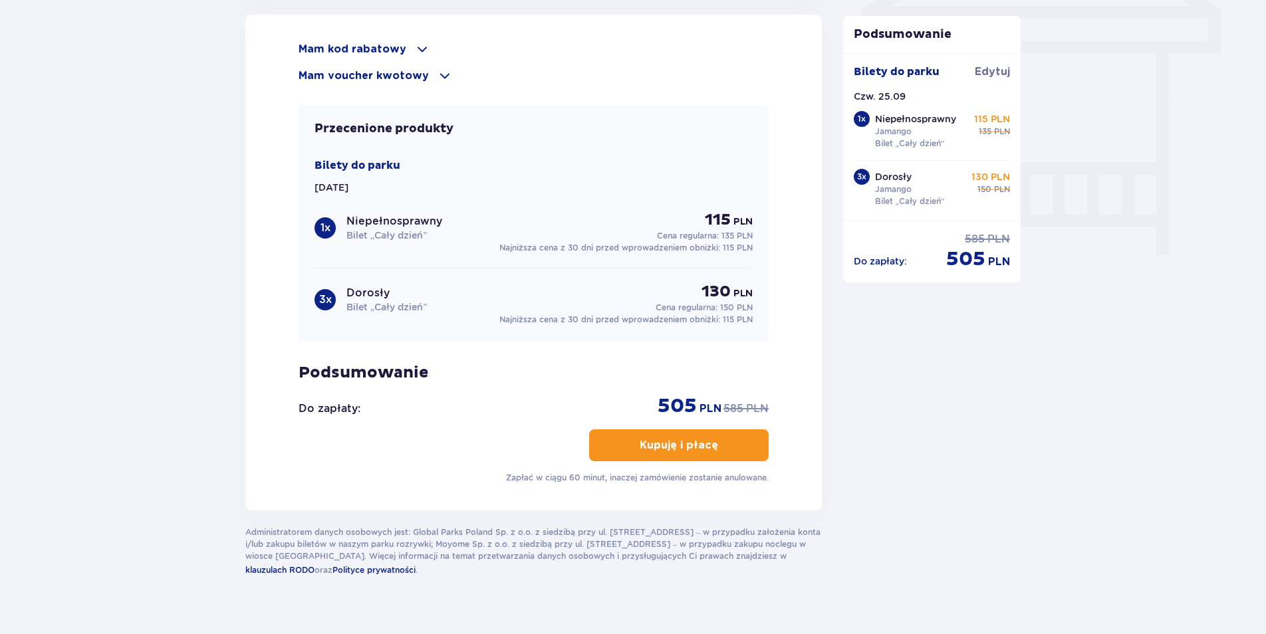
scroll to position [1198, 0]
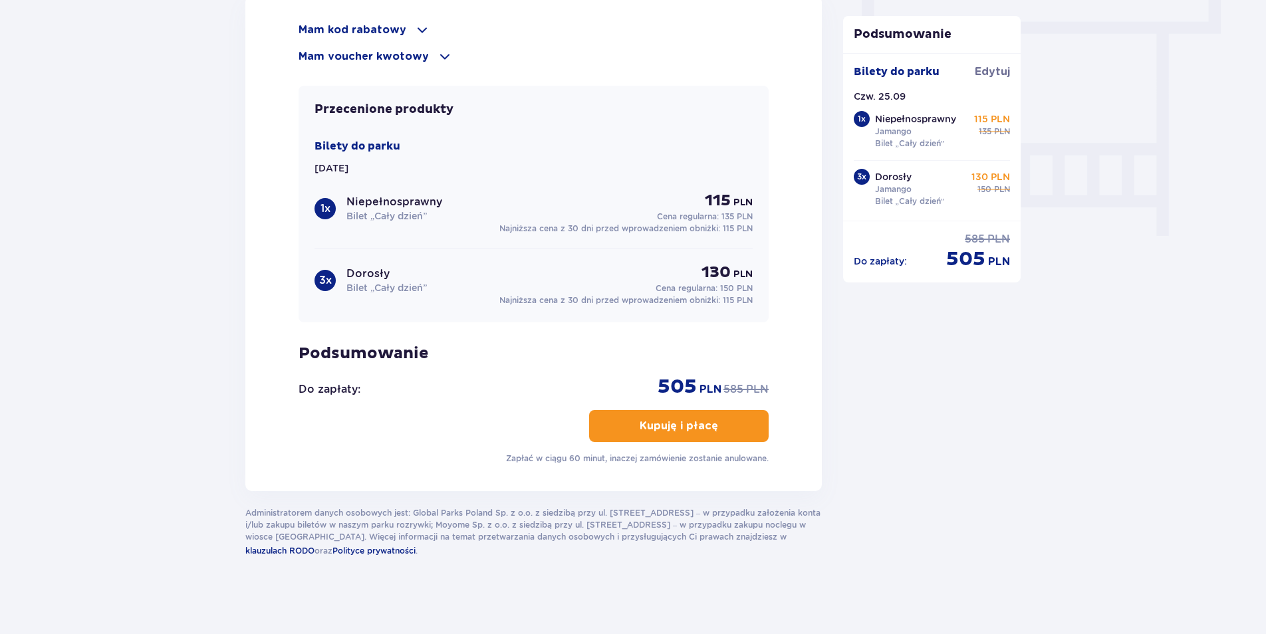
click at [731, 430] on button "Kupuję i płacę" at bounding box center [678, 426] width 179 height 32
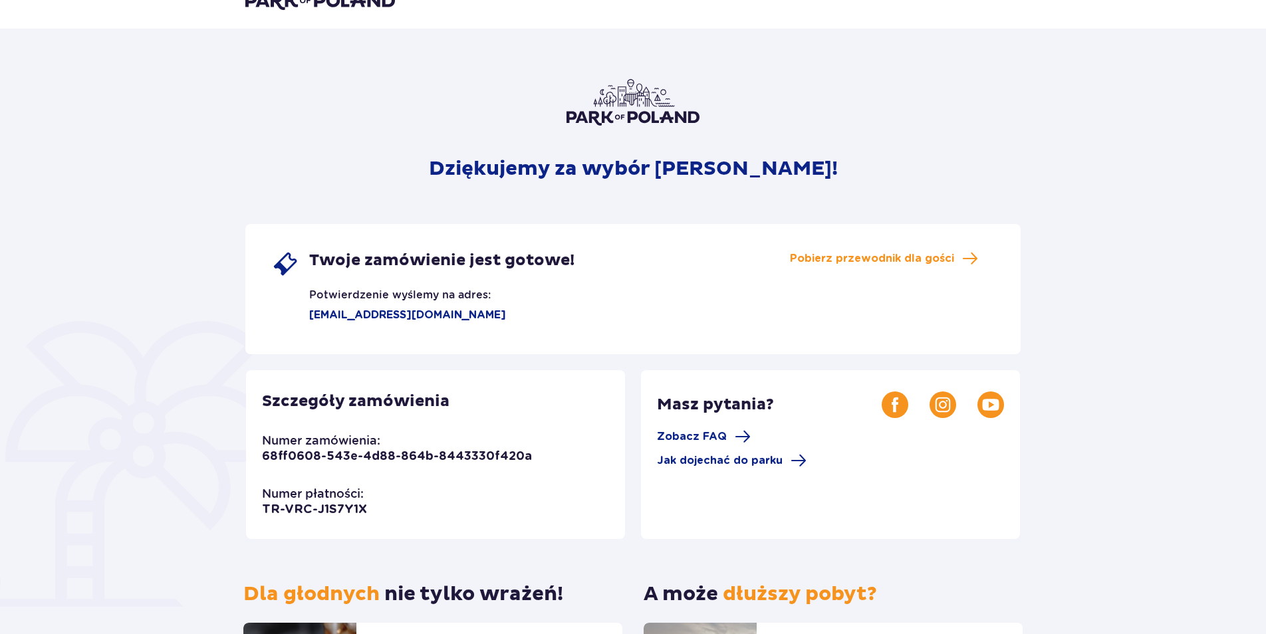
scroll to position [27, 0]
click at [922, 261] on span "Pobierz przewodnik dla gości" at bounding box center [872, 259] width 164 height 15
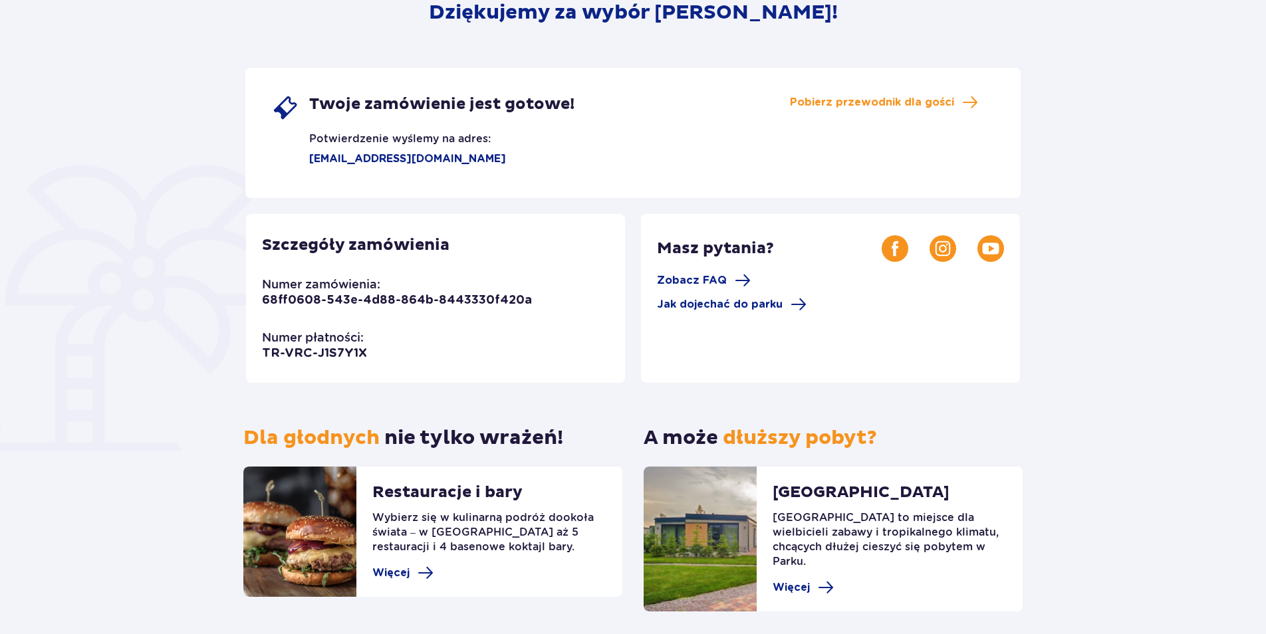
scroll to position [226, 0]
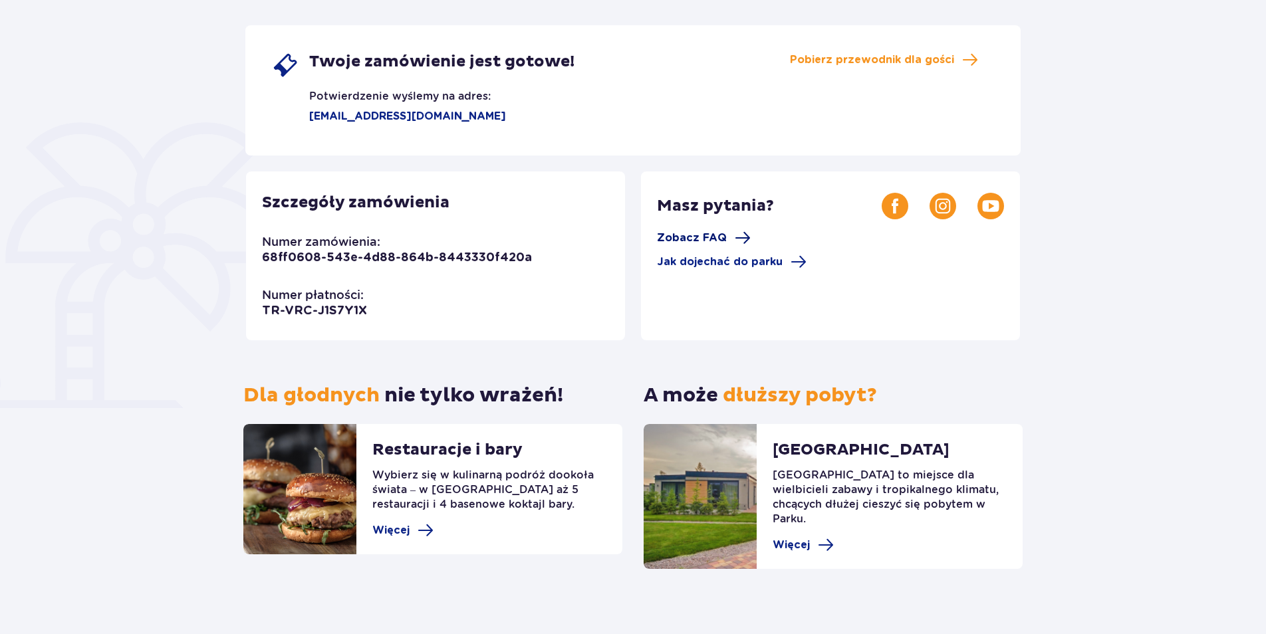
click at [693, 242] on span "Zobacz FAQ" at bounding box center [692, 238] width 70 height 15
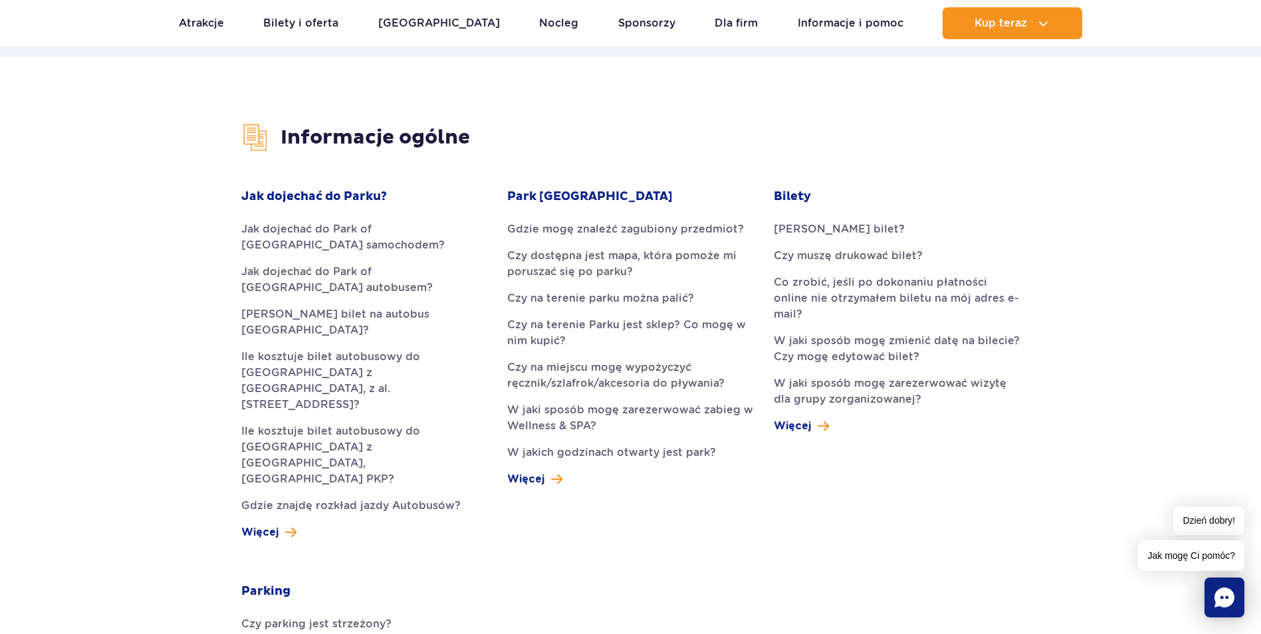
scroll to position [332, 0]
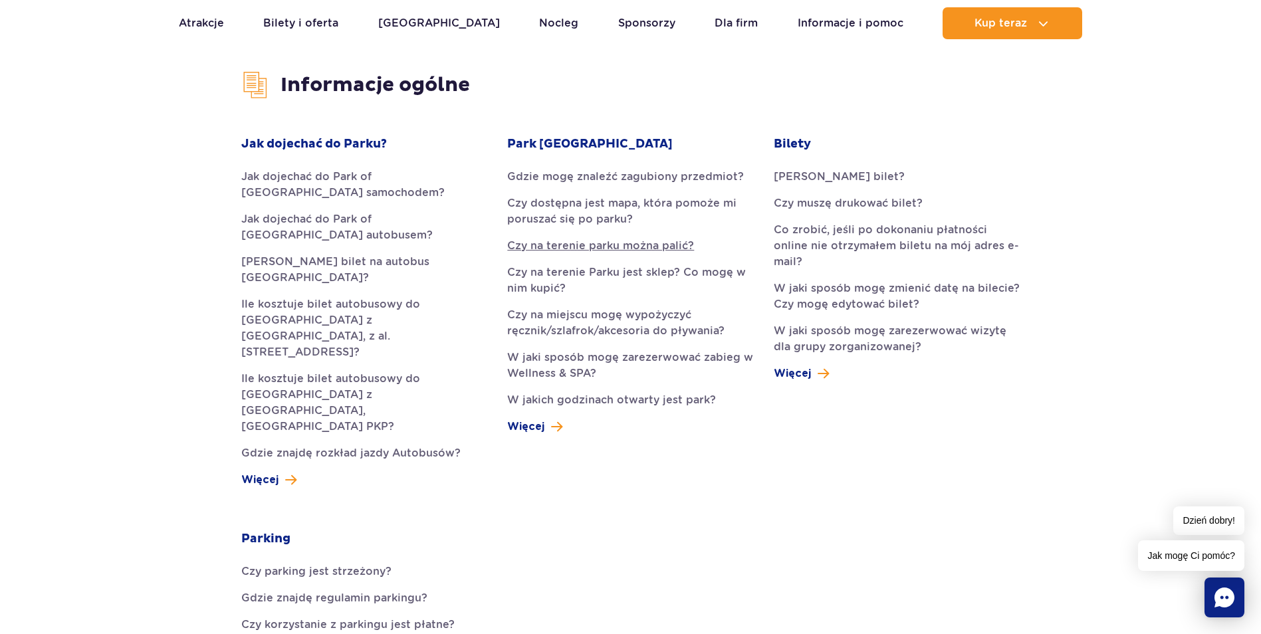
click at [639, 241] on link "Czy na terenie parku można palić?" at bounding box center [630, 246] width 246 height 16
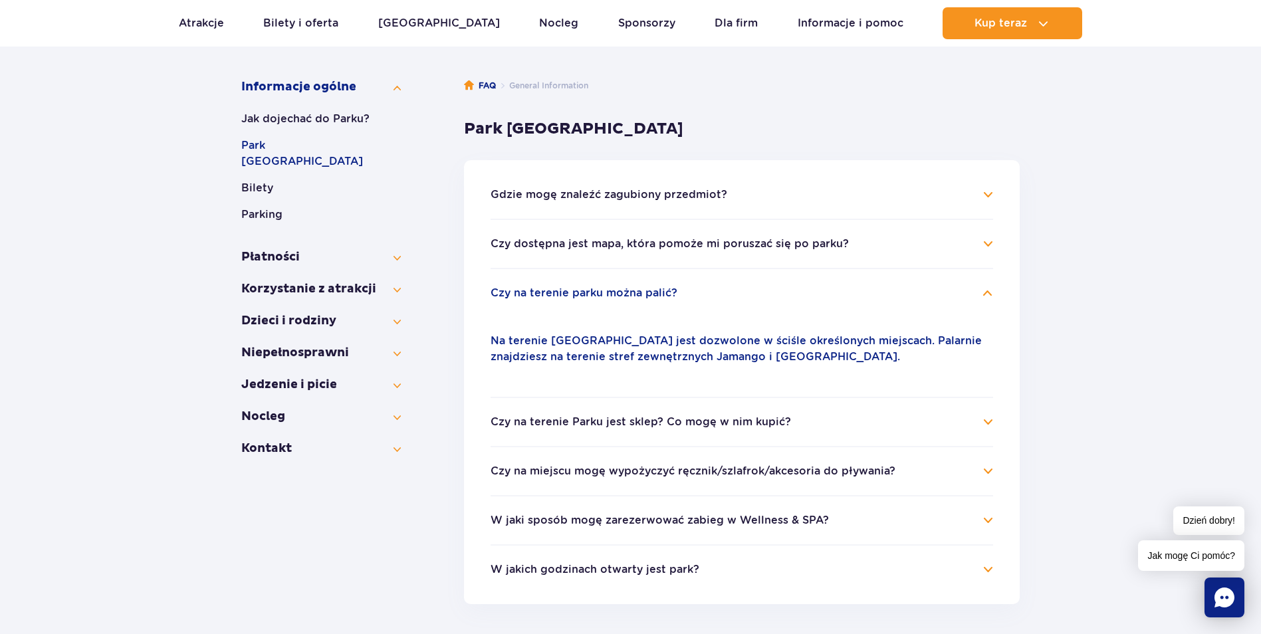
scroll to position [197, 0]
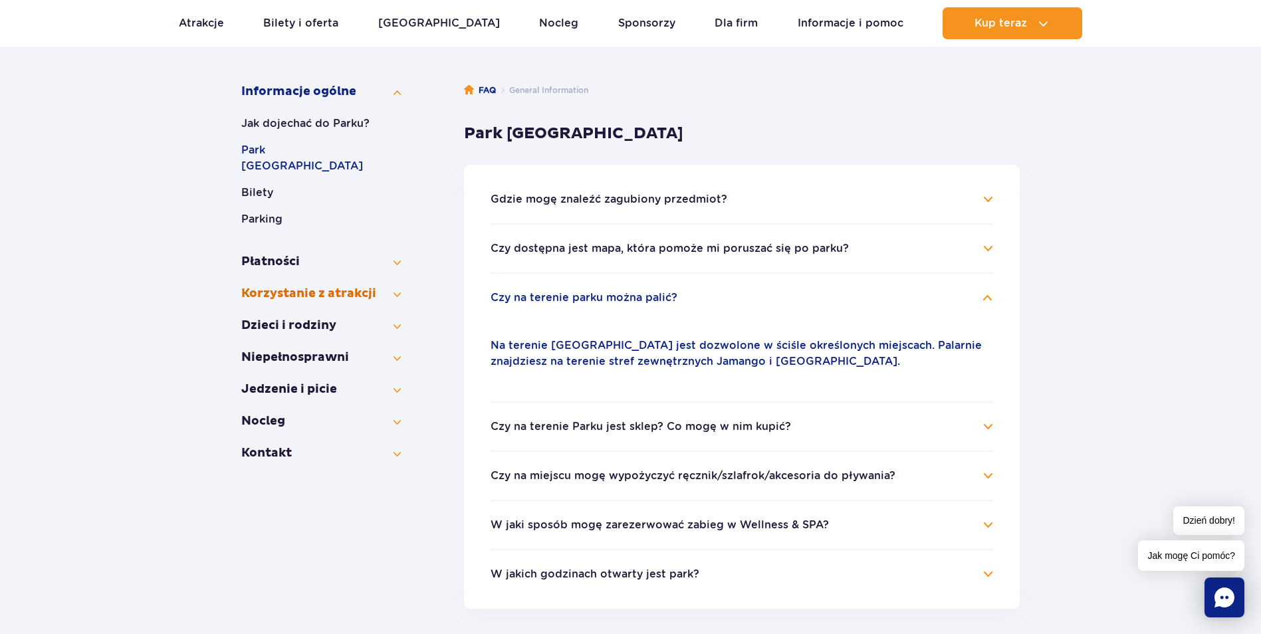
click at [372, 286] on button "Korzystanie z atrakcji" at bounding box center [321, 294] width 160 height 16
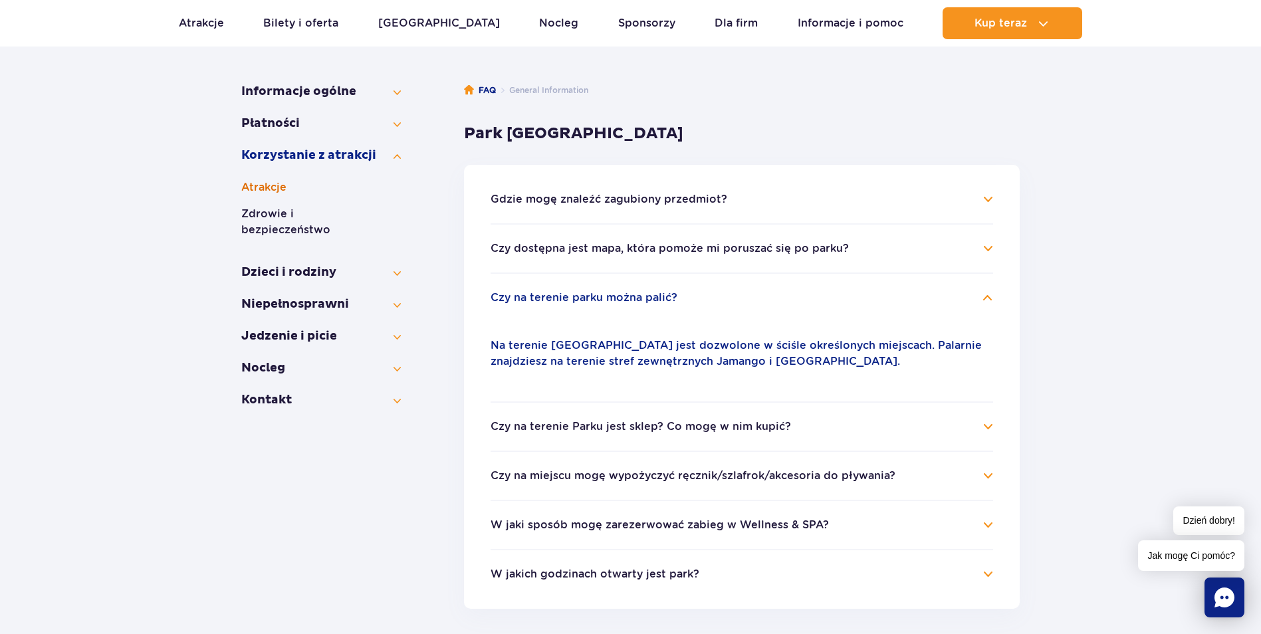
click at [275, 191] on button "Atrakcje" at bounding box center [321, 187] width 160 height 16
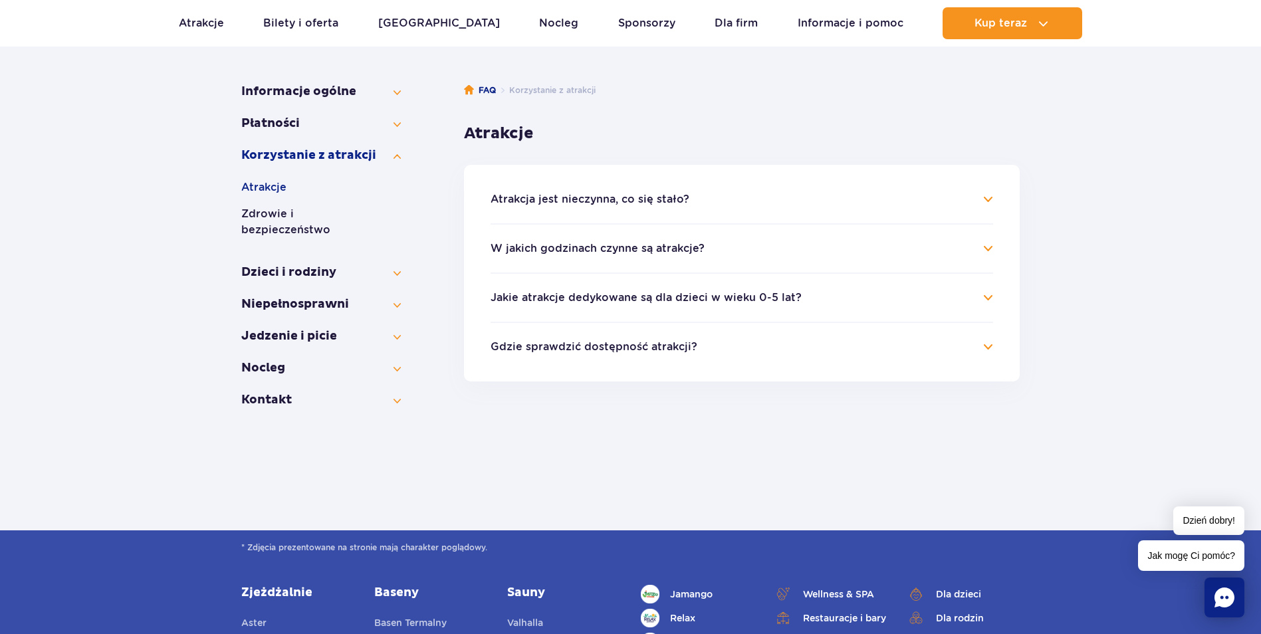
click at [691, 207] on li "Atrakcja jest nieczynna, co się stało? Komfort i bezpieczeństwo gości Suntago j…" at bounding box center [742, 207] width 503 height 32
click at [672, 188] on ul "Atrakcja jest nieczynna, co się stało? Komfort i bezpieczeństwo gości Suntago j…" at bounding box center [742, 273] width 556 height 217
click at [663, 191] on h4 "Atrakcja jest nieczynna, co się stało?" at bounding box center [742, 199] width 503 height 16
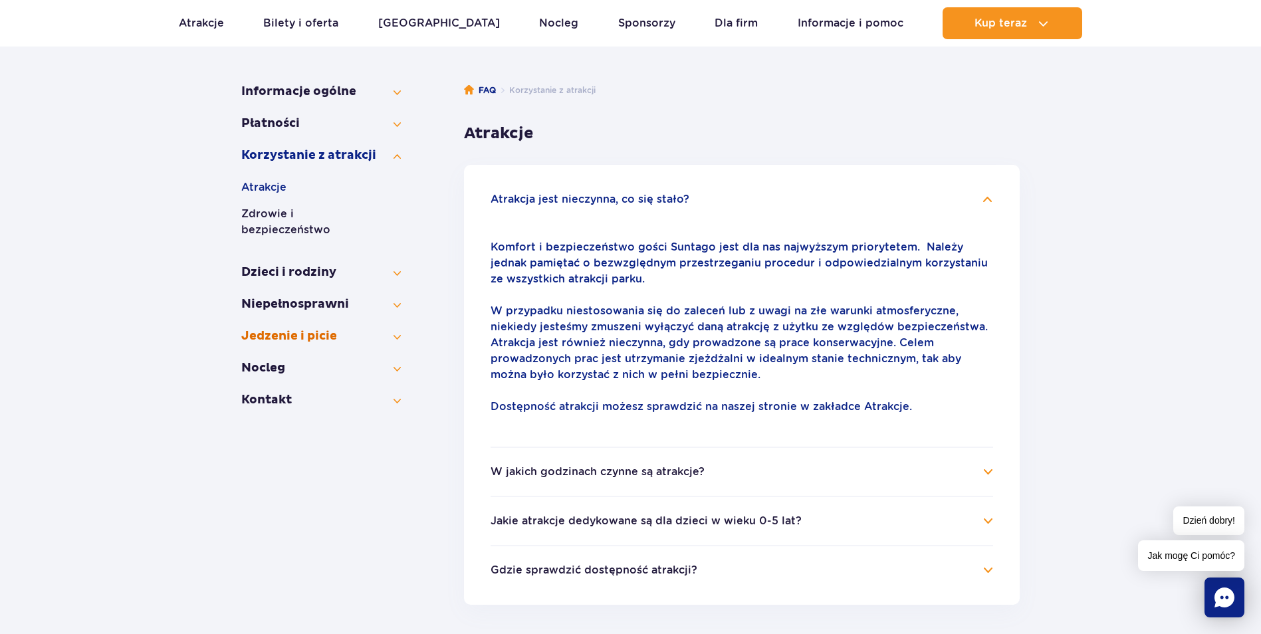
click at [334, 328] on button "Jedzenie i picie" at bounding box center [321, 336] width 160 height 16
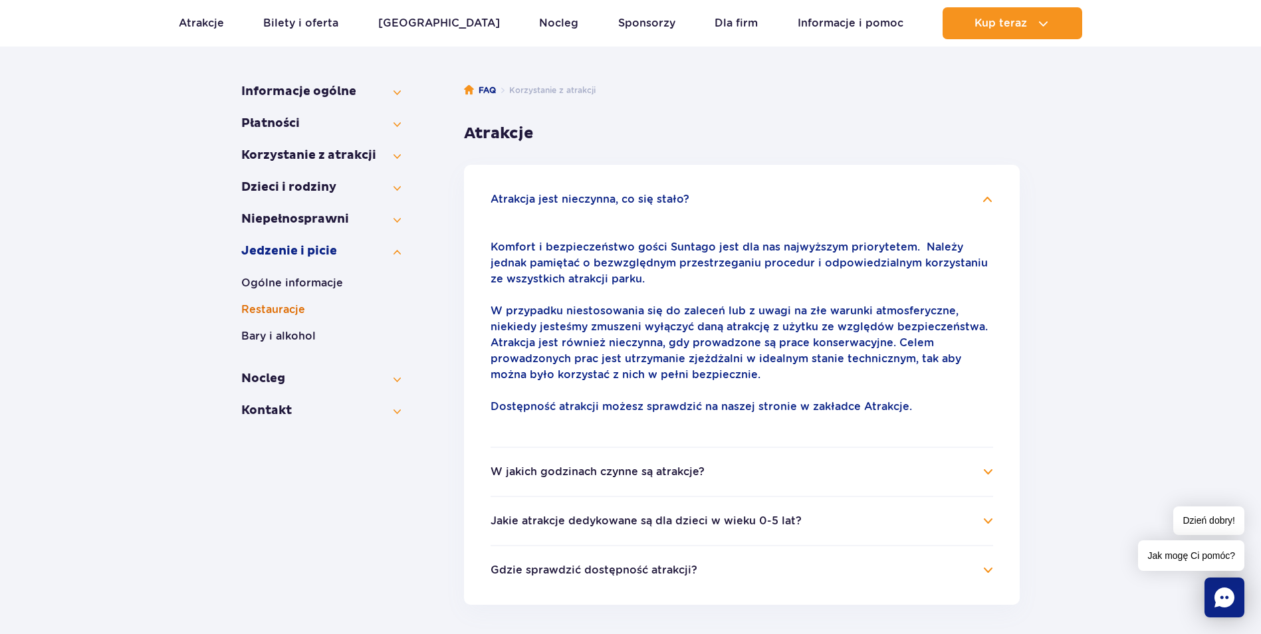
click at [297, 304] on button "Restauracje" at bounding box center [321, 310] width 160 height 16
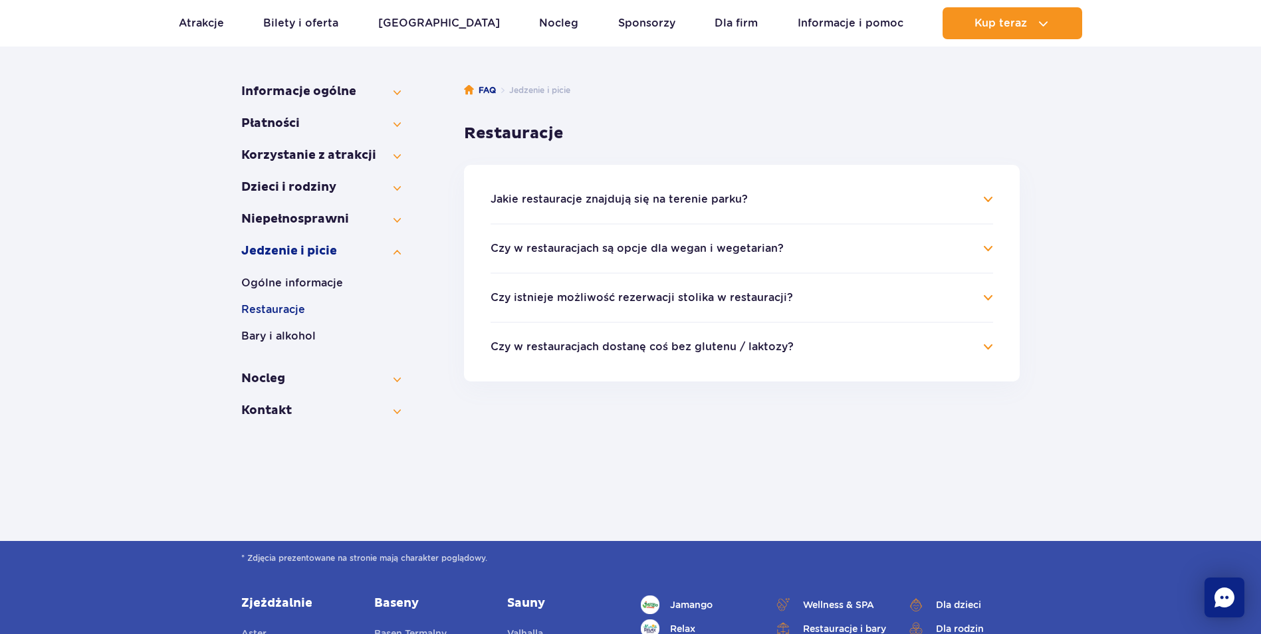
click at [739, 197] on button "Jakie restauracje znajdują się na terenie parku?" at bounding box center [619, 199] width 257 height 12
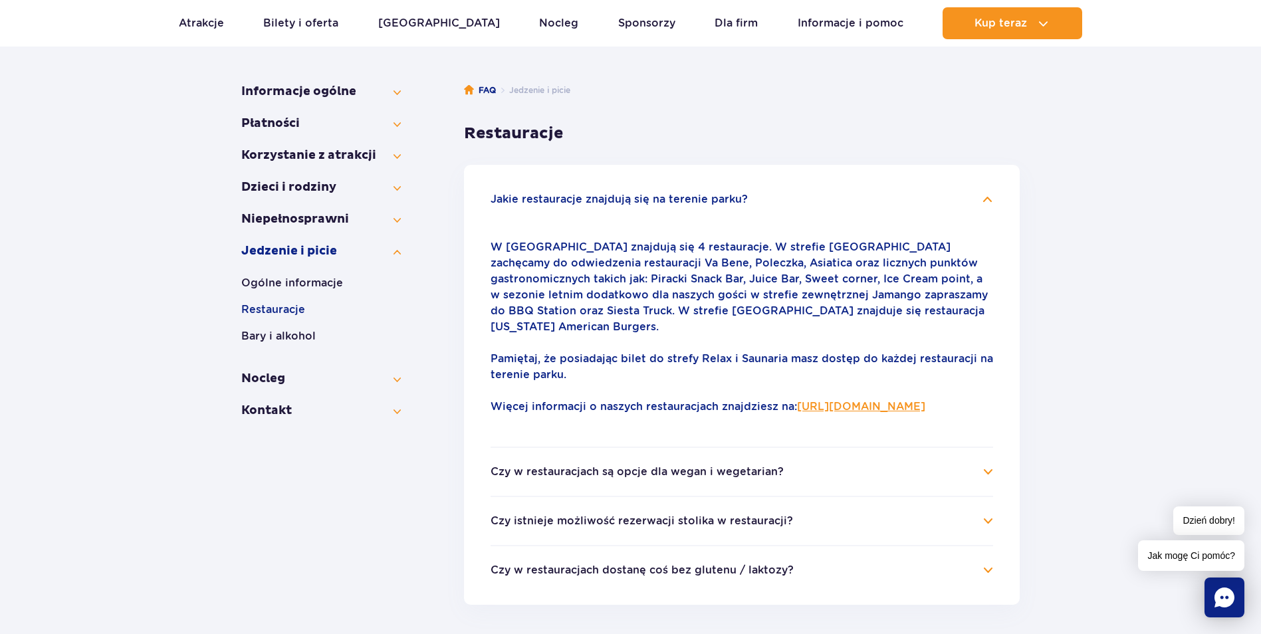
click at [797, 411] on link "https://parkofpoland.com/pl/atrakcje/restauracje" at bounding box center [861, 406] width 128 height 13
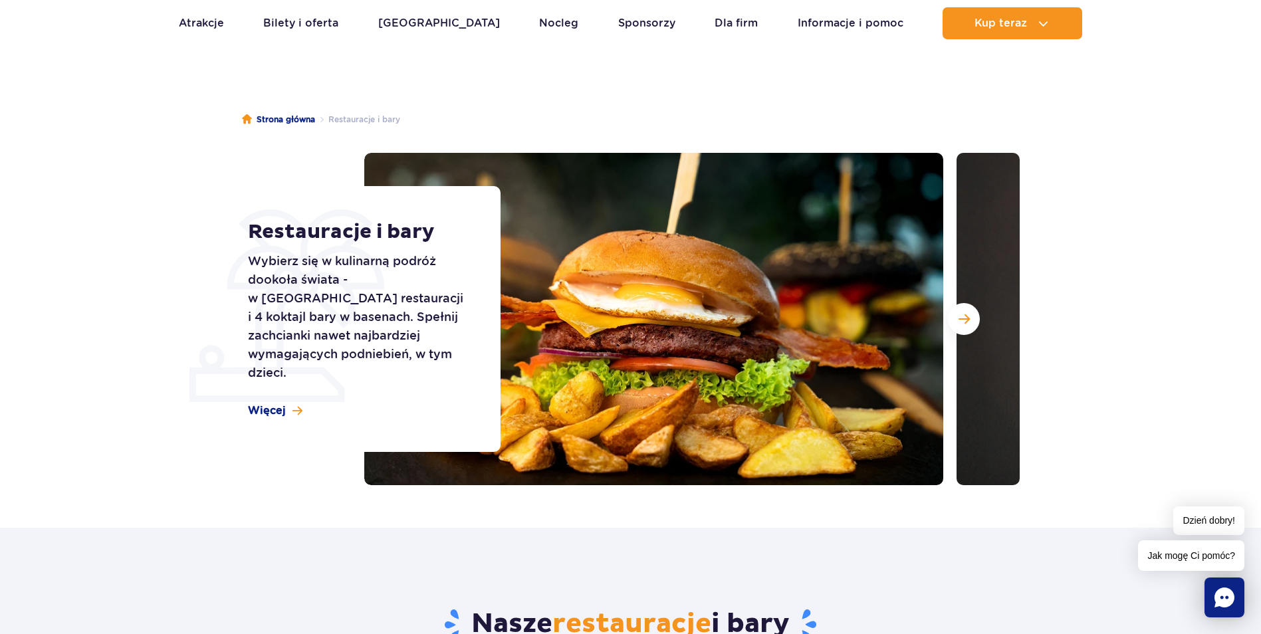
scroll to position [66, 0]
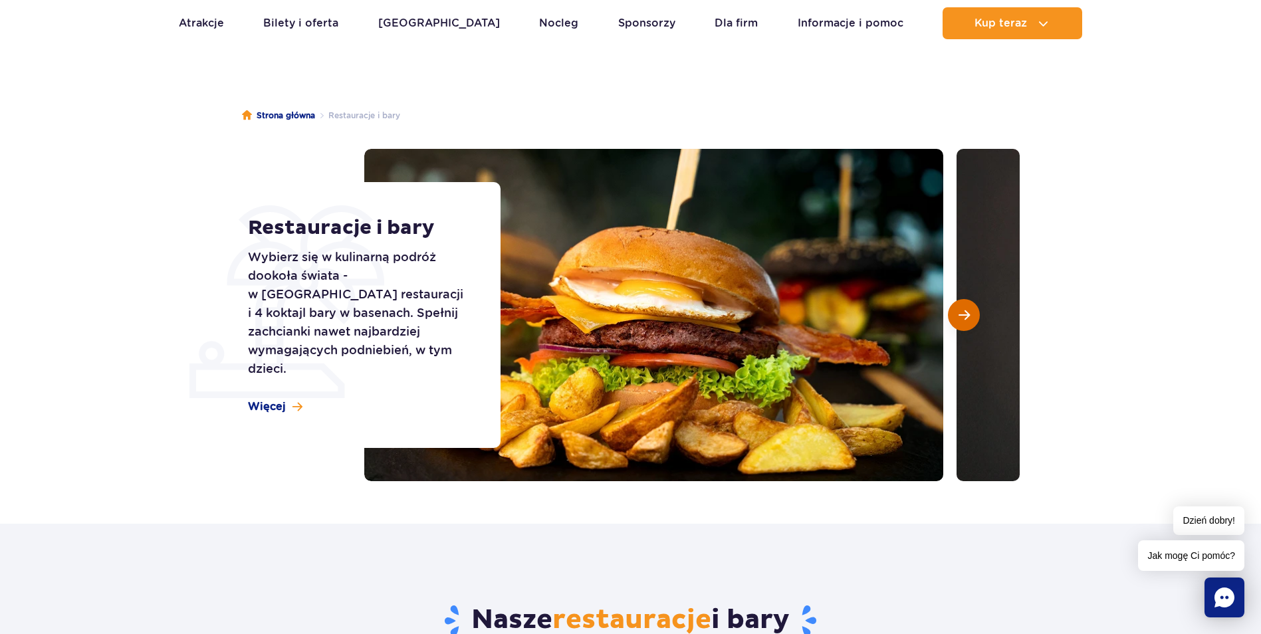
click at [963, 307] on button "Następny slajd" at bounding box center [964, 315] width 32 height 32
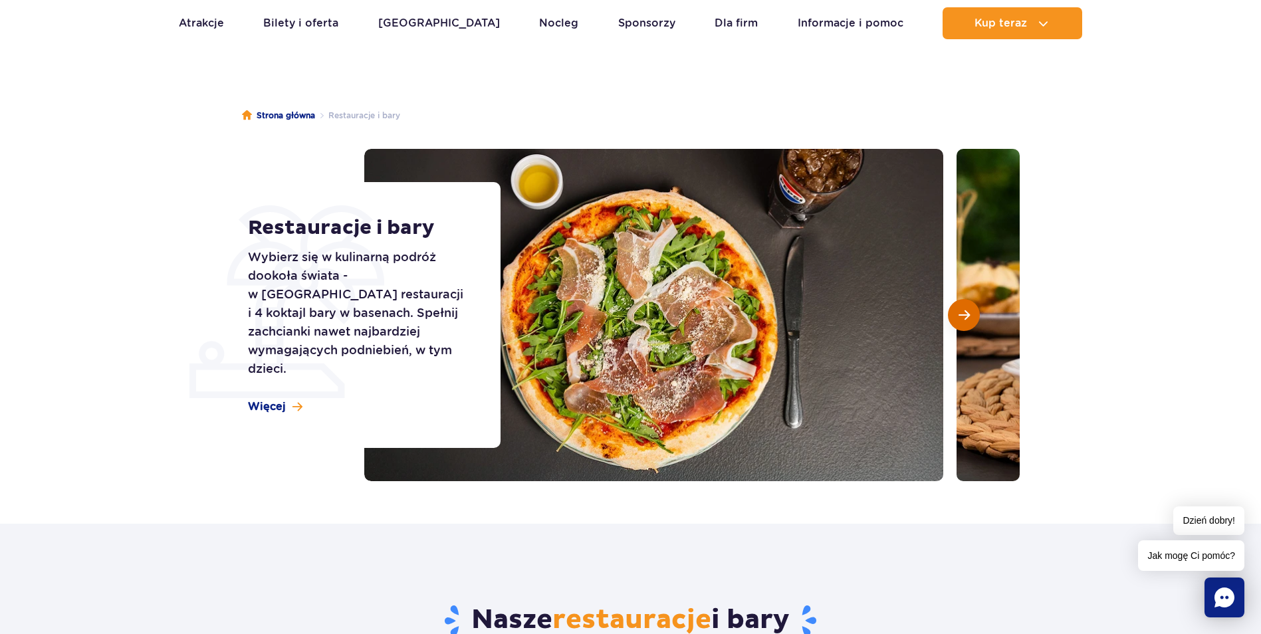
click at [963, 307] on button "Następny slajd" at bounding box center [964, 315] width 32 height 32
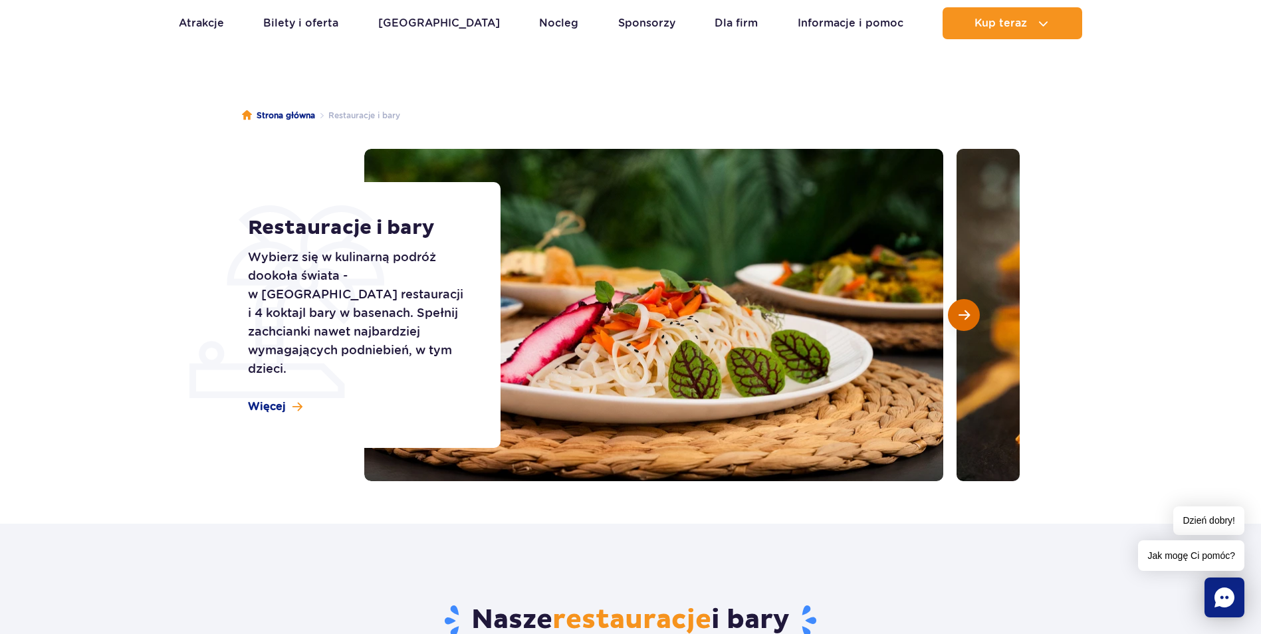
click at [963, 307] on button "Następny slajd" at bounding box center [964, 315] width 32 height 32
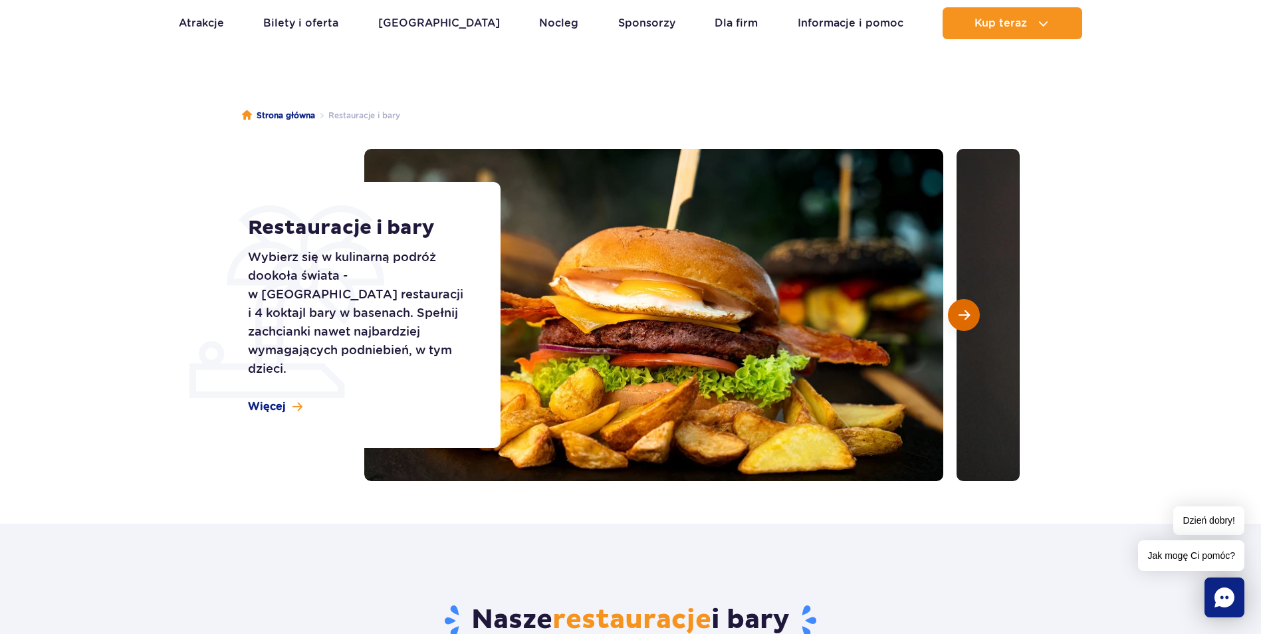
click at [963, 307] on button "Następny slajd" at bounding box center [964, 315] width 32 height 32
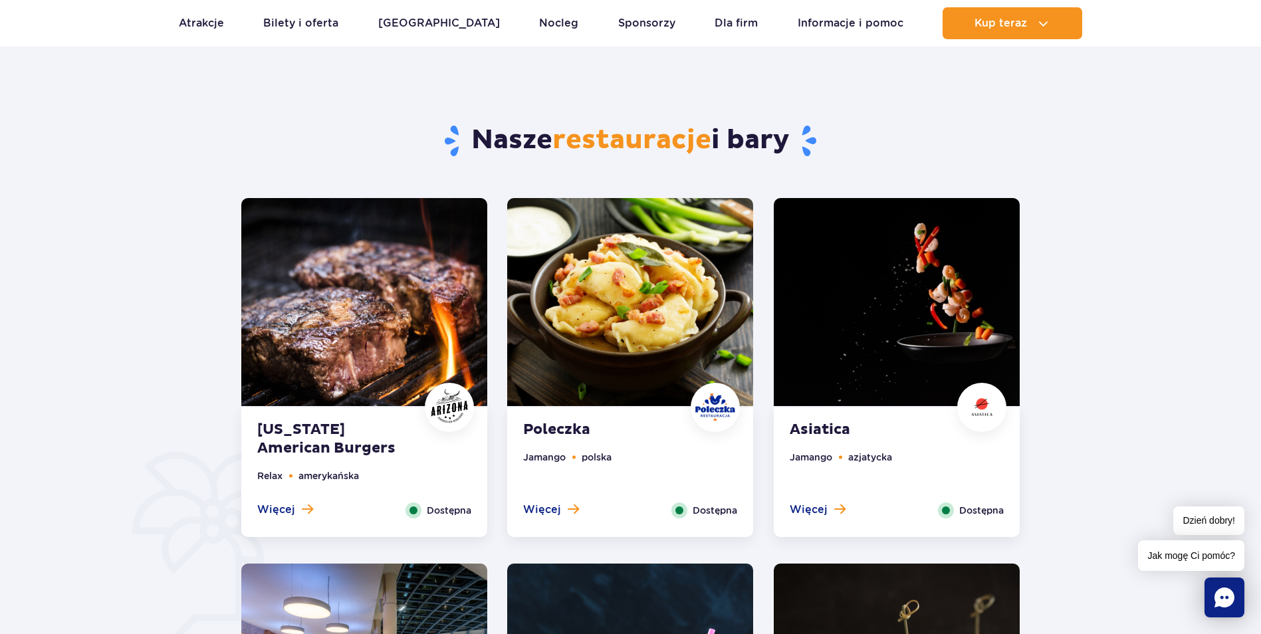
scroll to position [598, 0]
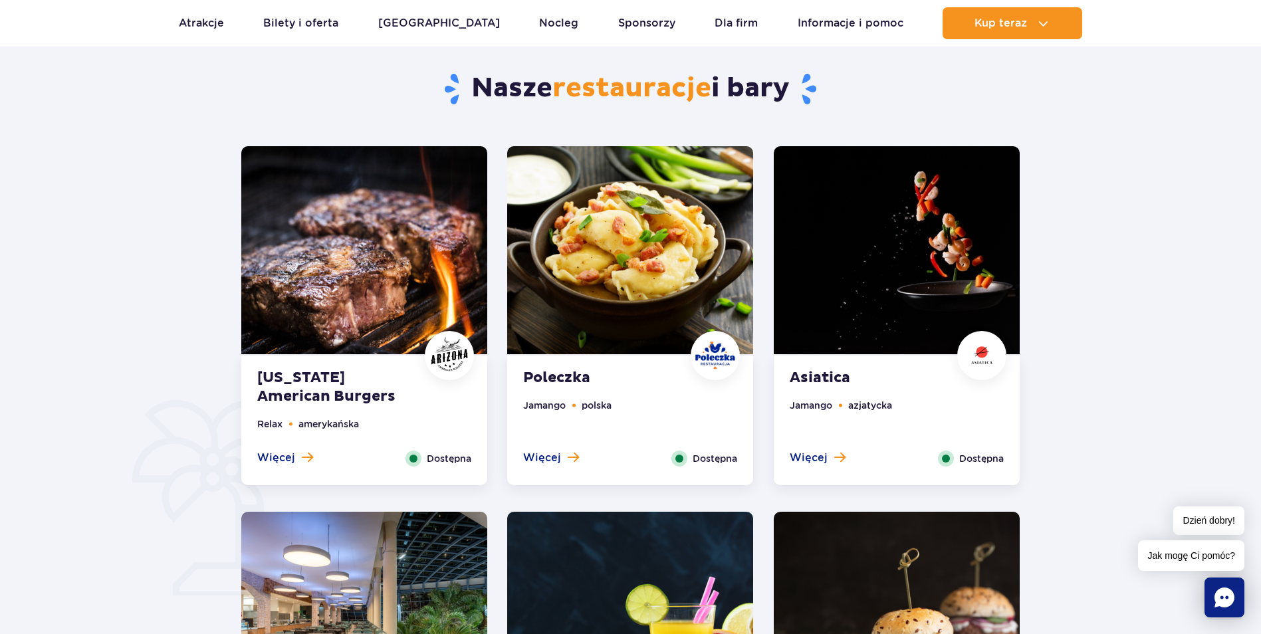
click at [349, 344] on img at bounding box center [364, 250] width 246 height 208
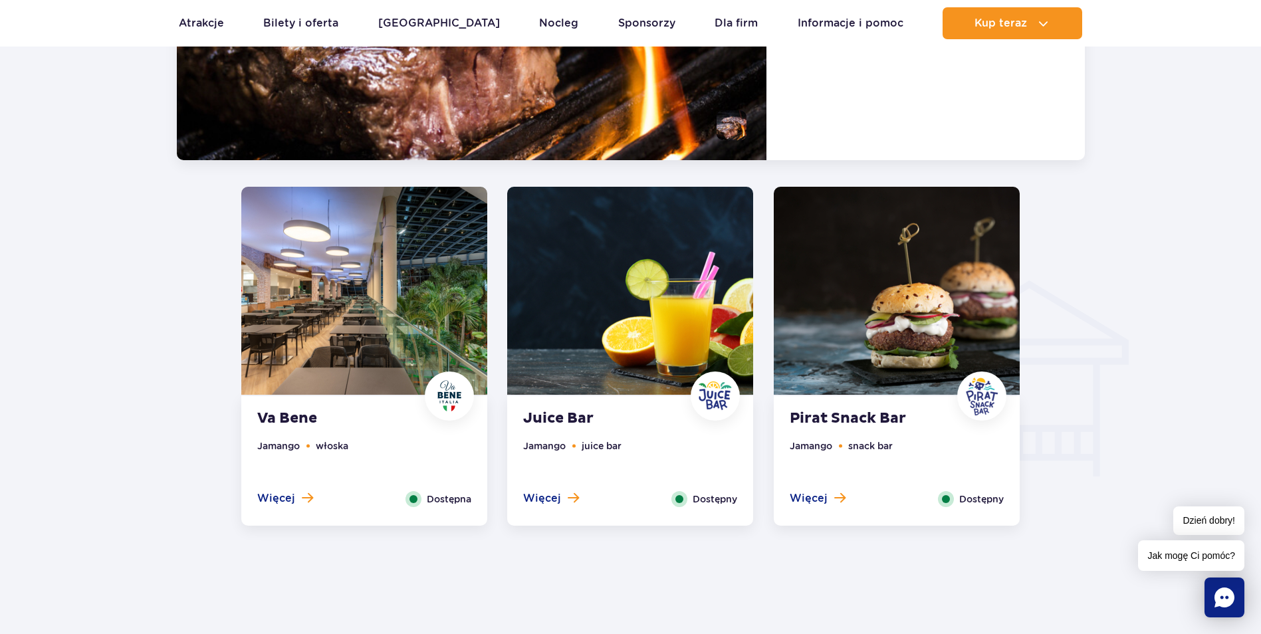
scroll to position [1366, 0]
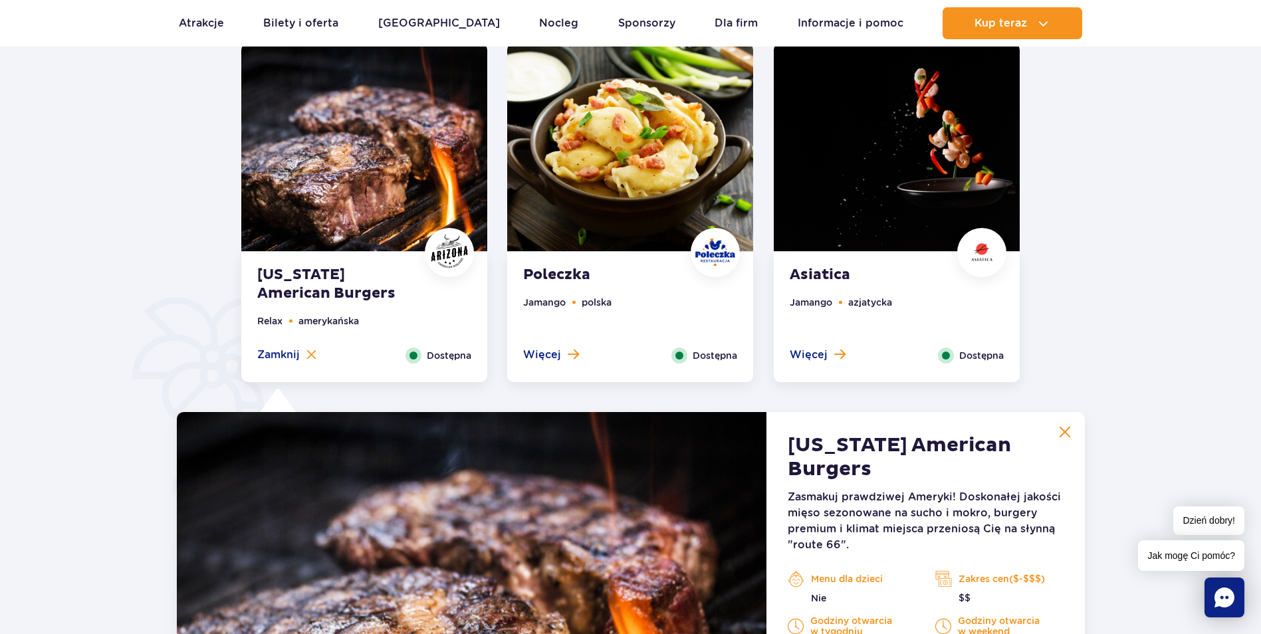
click at [838, 209] on img at bounding box center [897, 147] width 246 height 208
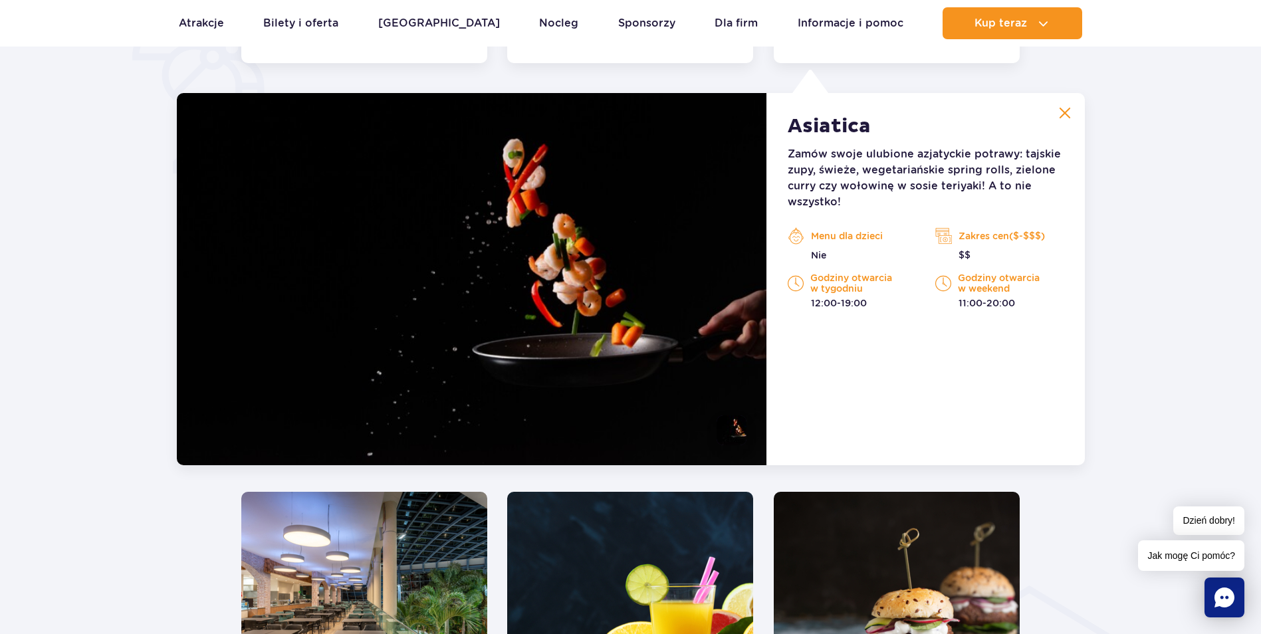
scroll to position [1034, 0]
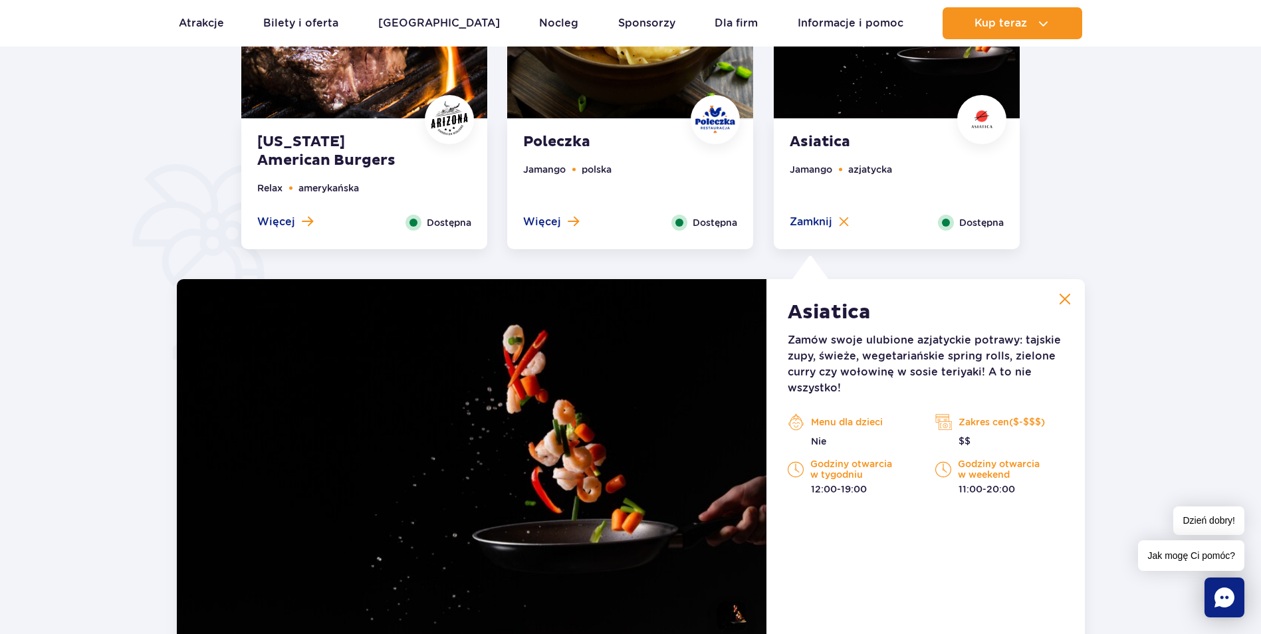
click at [393, 172] on div "Arizona American Burgers Relax amerykańska Więcej Zamknij Dostępna" at bounding box center [364, 185] width 246 height 130
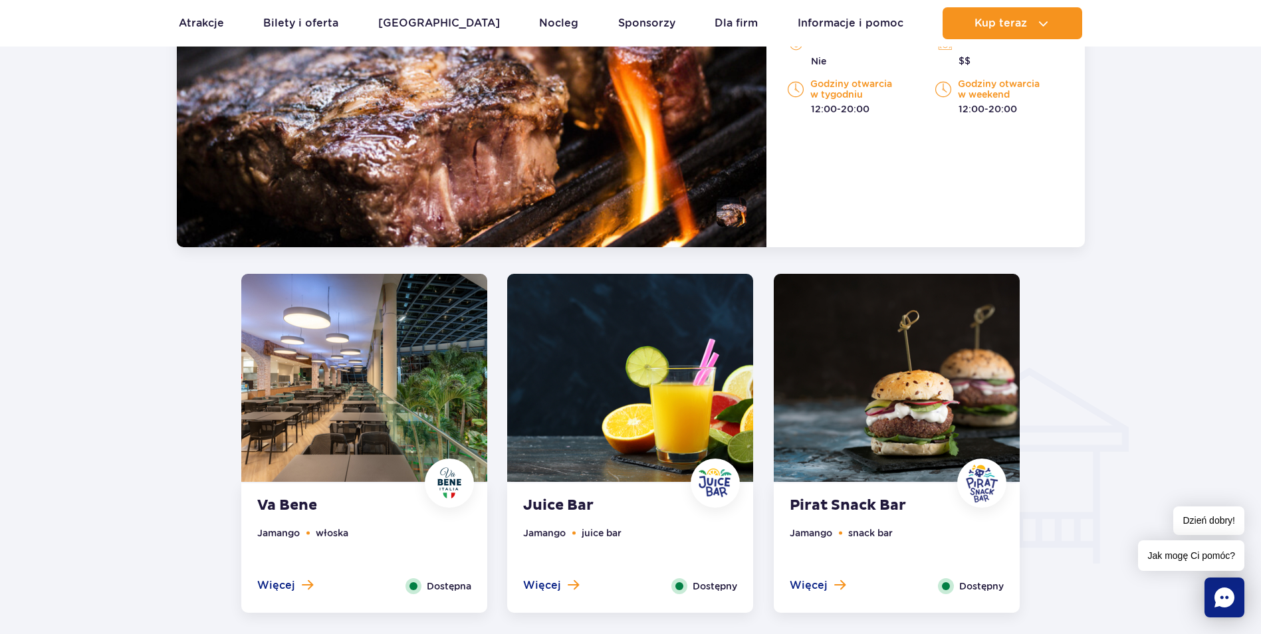
scroll to position [1233, 0]
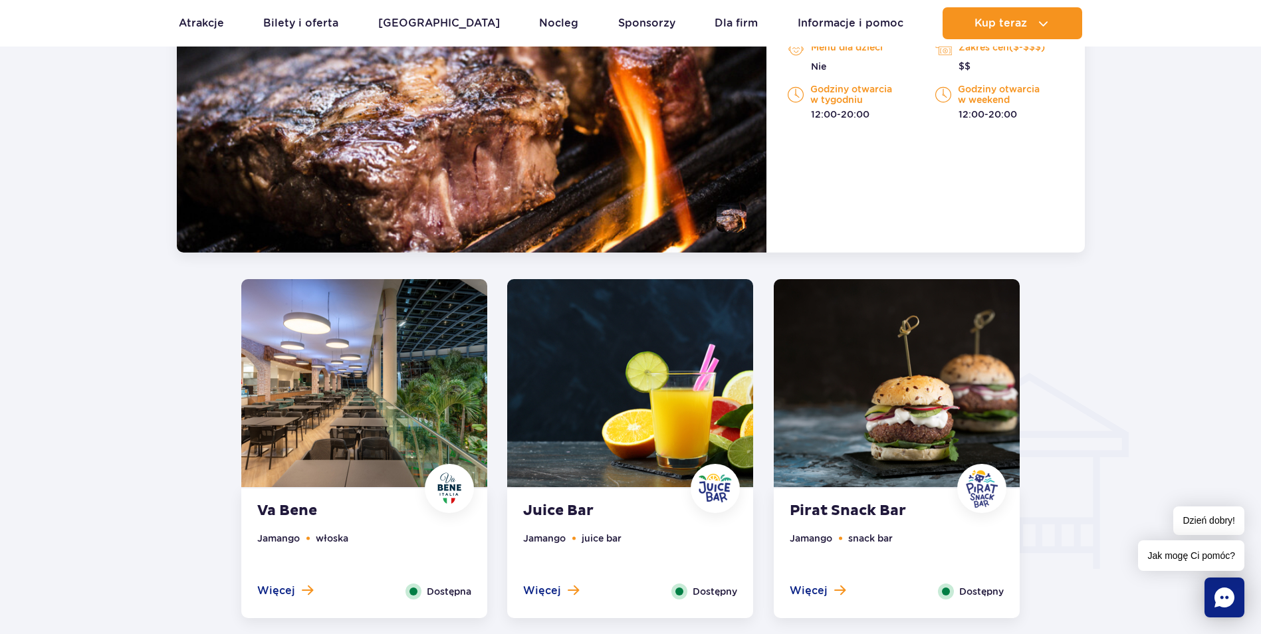
click at [404, 403] on img at bounding box center [364, 383] width 246 height 208
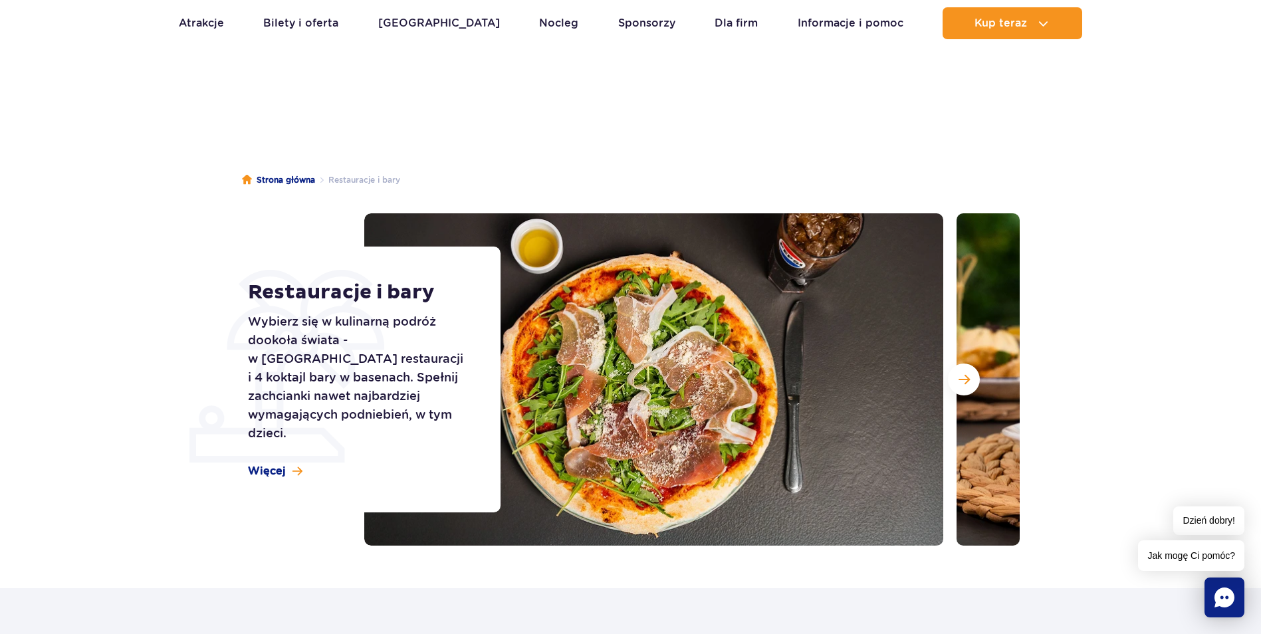
scroll to position [0, 0]
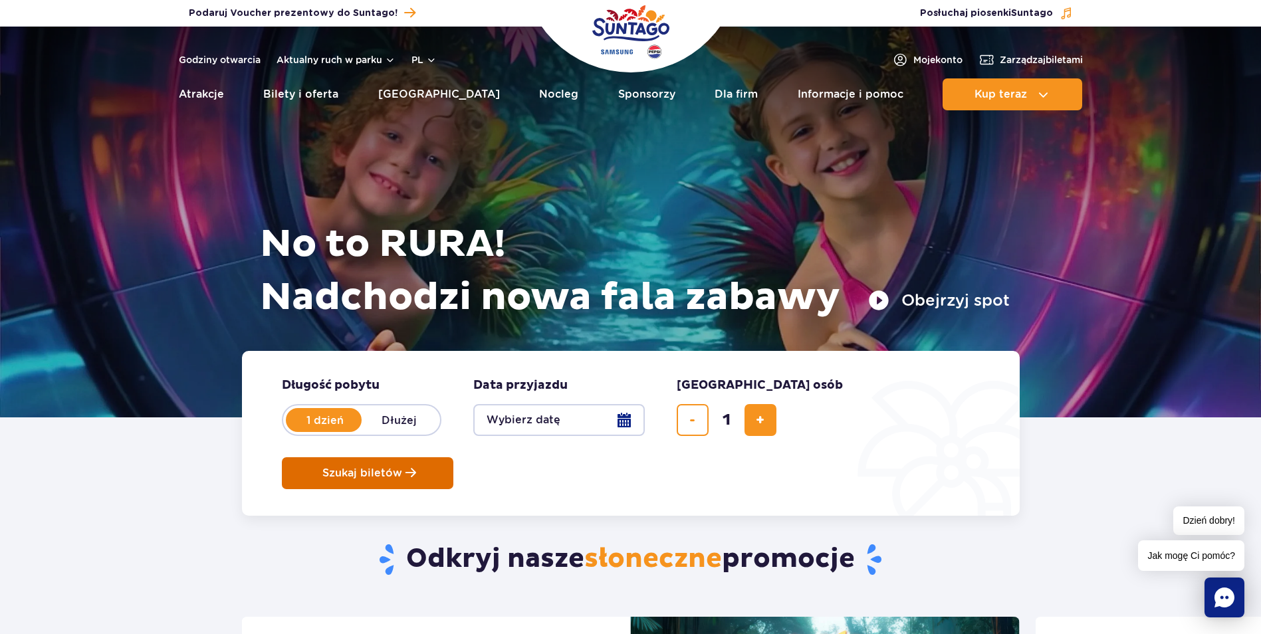
click at [402, 467] on span "Szukaj biletów" at bounding box center [362, 473] width 80 height 12
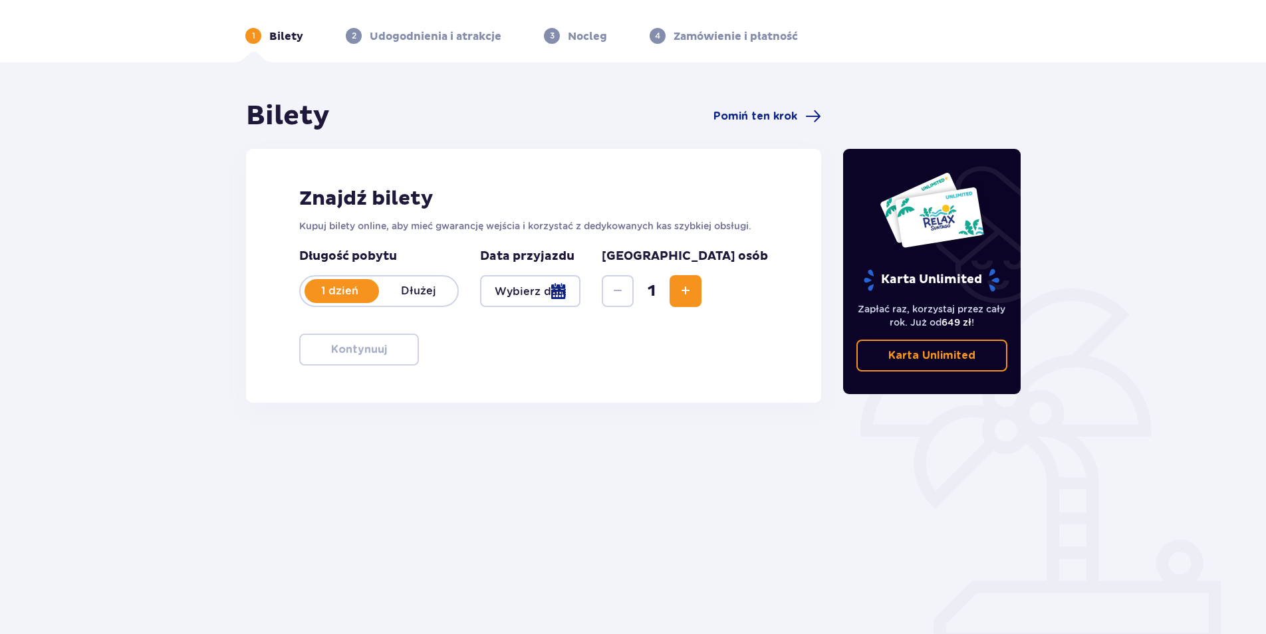
scroll to position [48, 0]
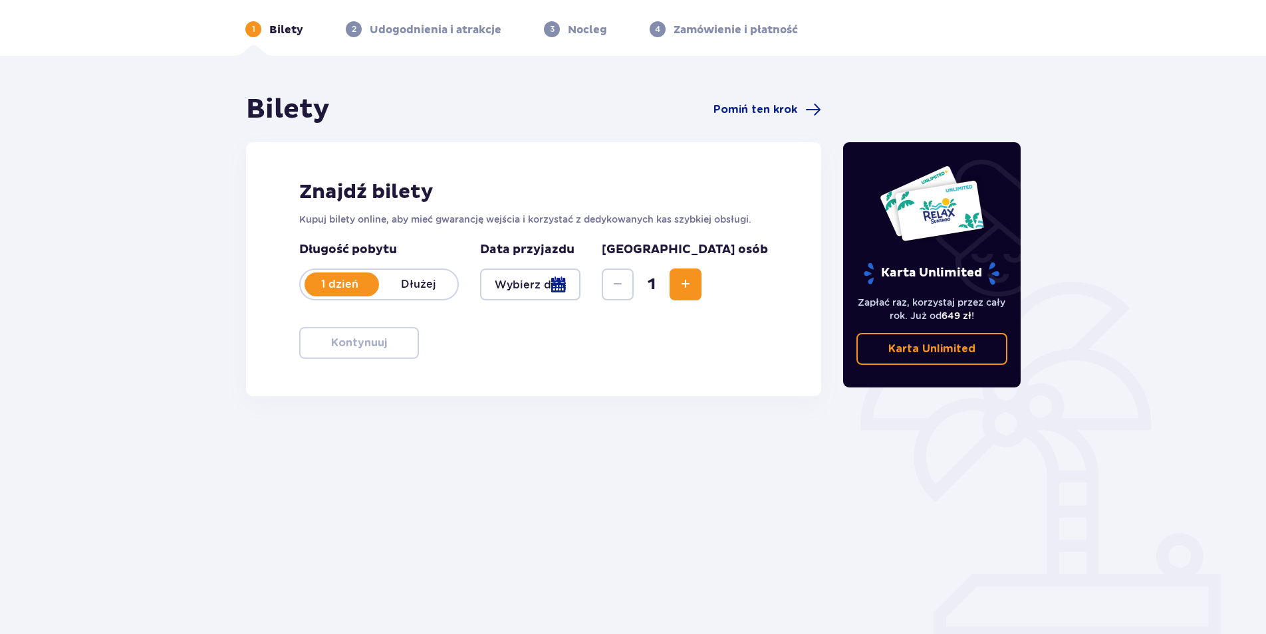
click at [580, 286] on div at bounding box center [530, 285] width 100 height 32
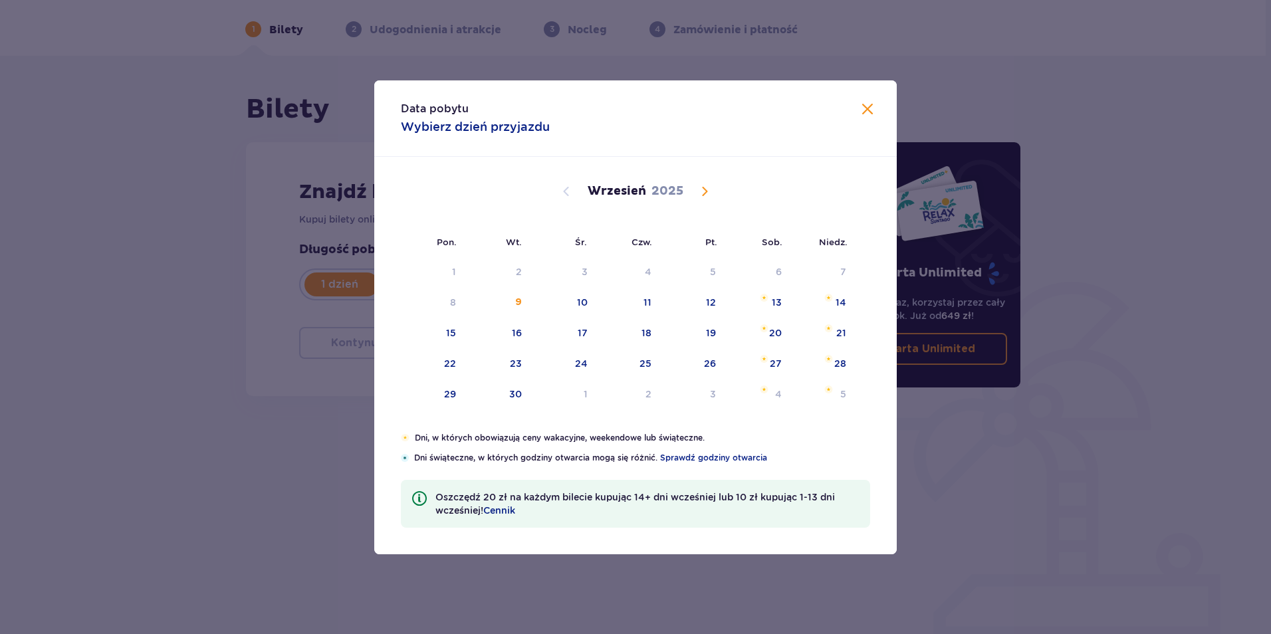
click at [875, 108] on span at bounding box center [867, 110] width 16 height 16
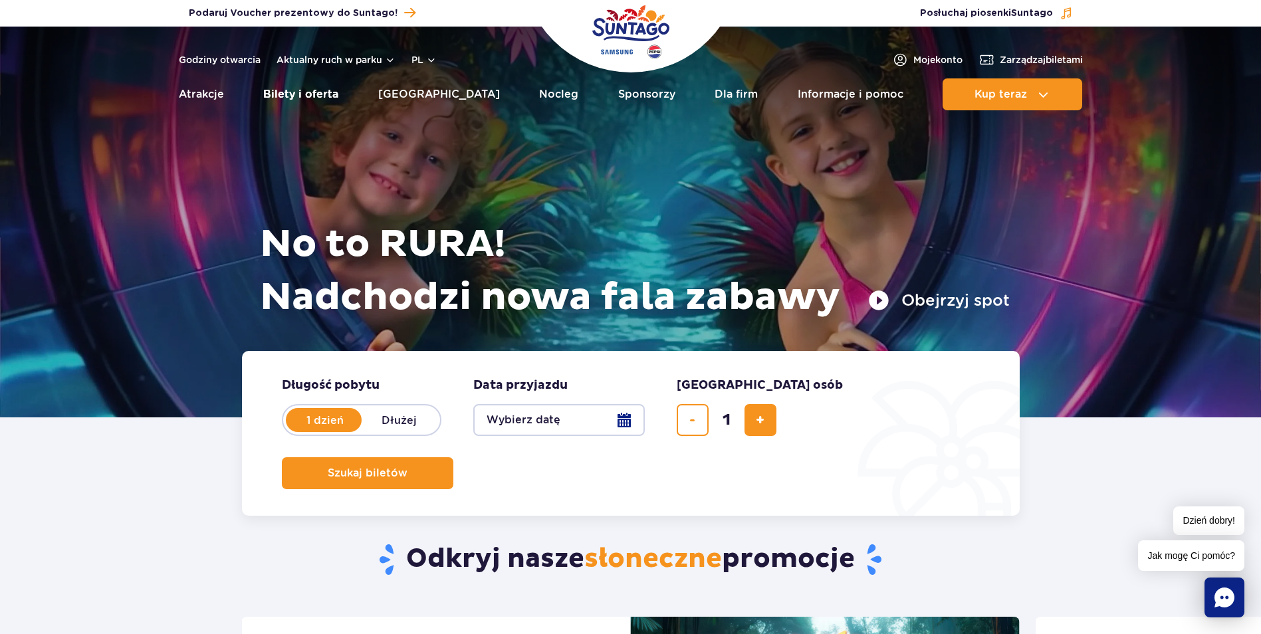
click at [287, 97] on link "Bilety i oferta" at bounding box center [300, 94] width 75 height 32
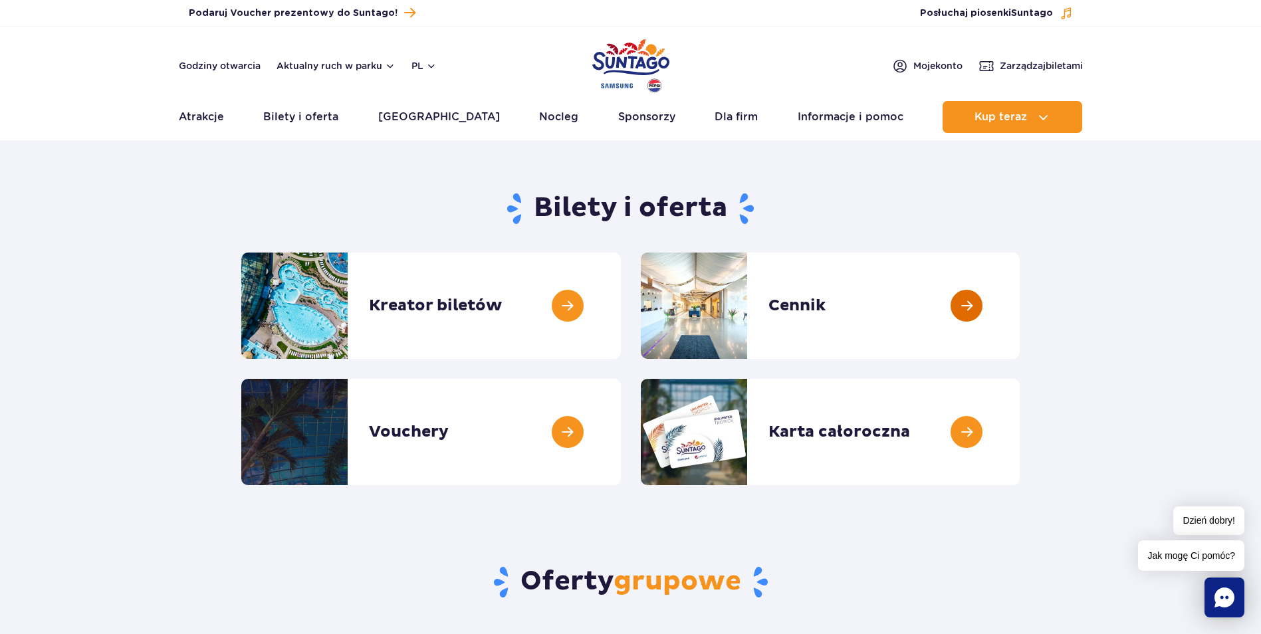
click at [1020, 308] on link at bounding box center [1020, 306] width 0 height 106
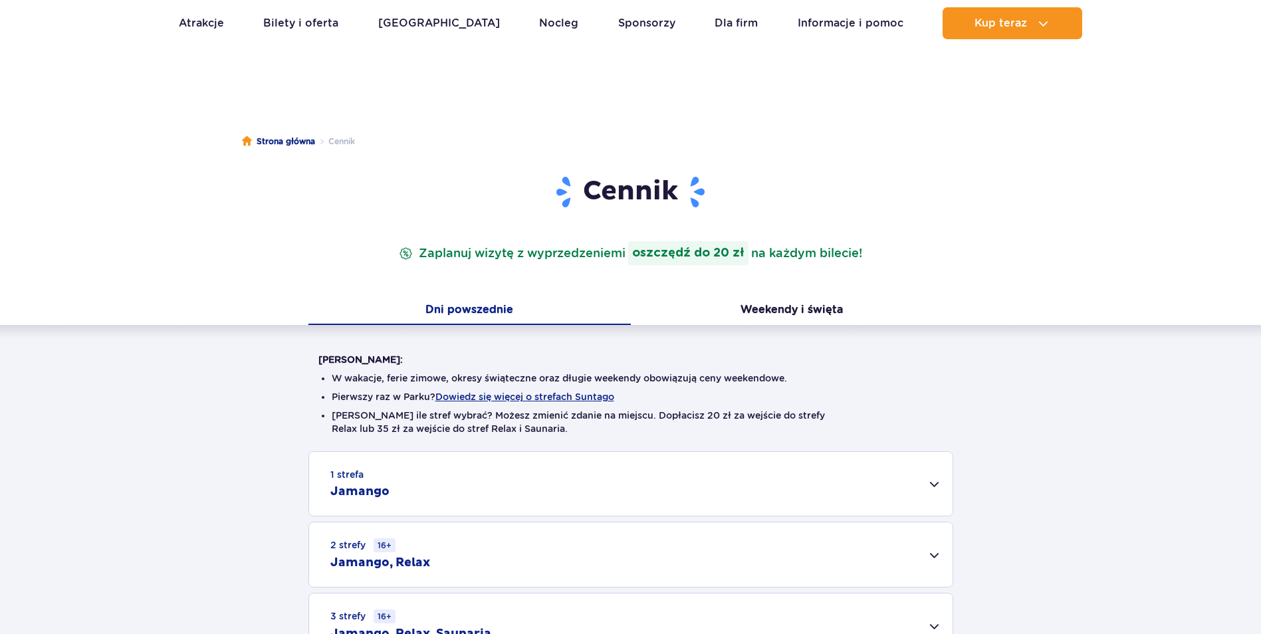
scroll to position [266, 0]
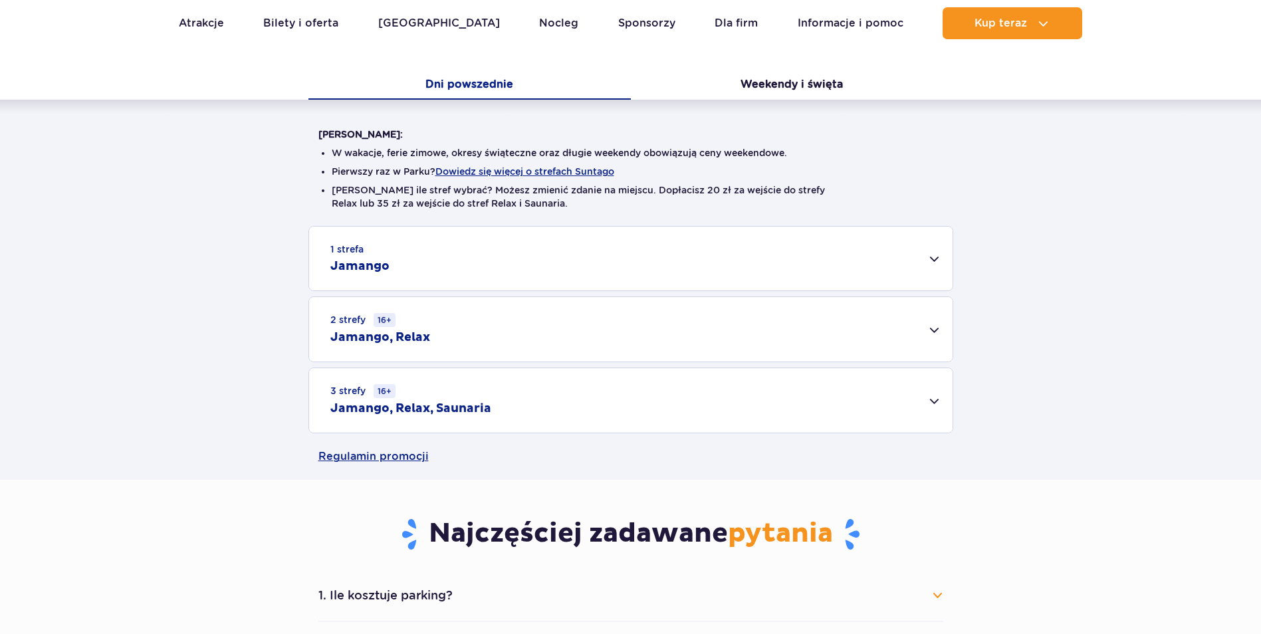
click at [459, 258] on div "1 strefa Jamango" at bounding box center [630, 259] width 643 height 64
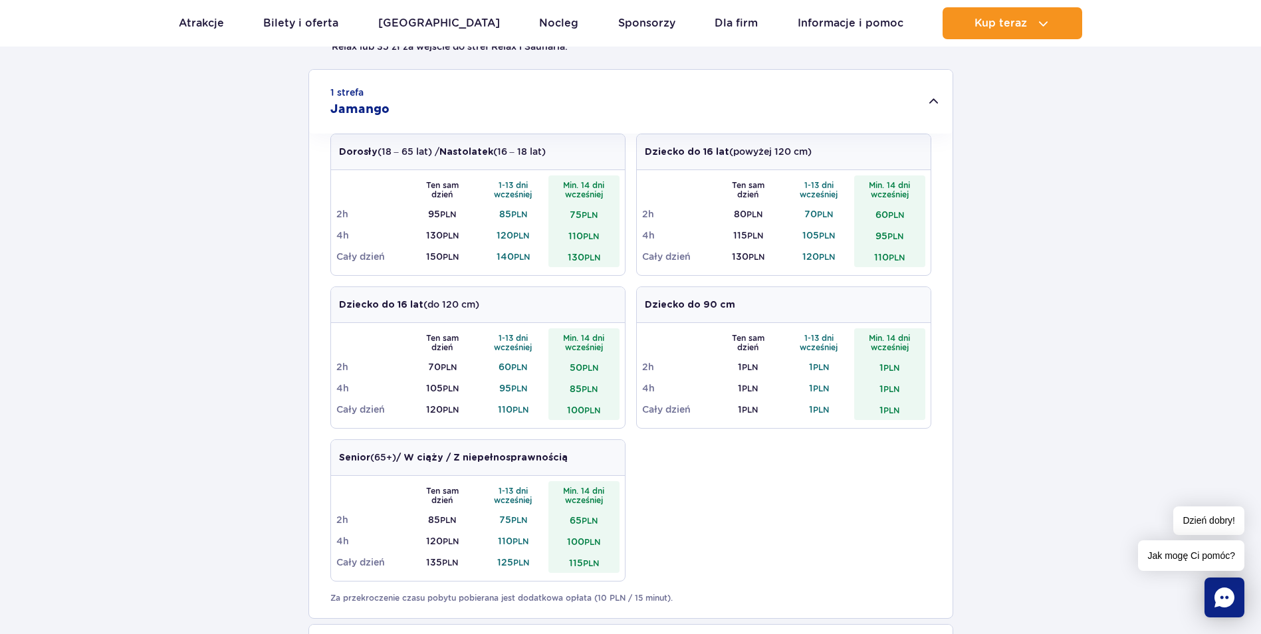
scroll to position [465, 0]
